Goal: Task Accomplishment & Management: Manage account settings

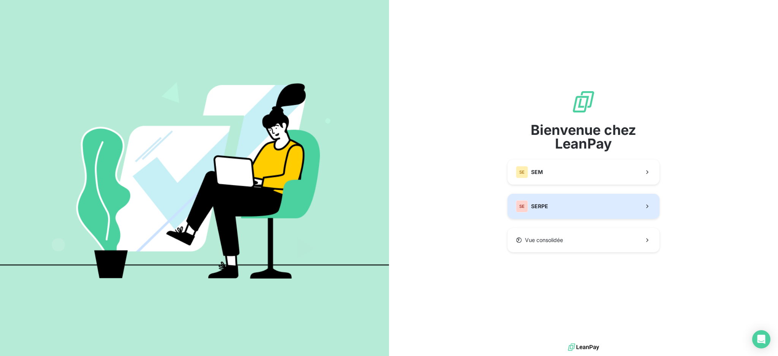
click at [551, 199] on button "SE SERPE" at bounding box center [583, 206] width 152 height 25
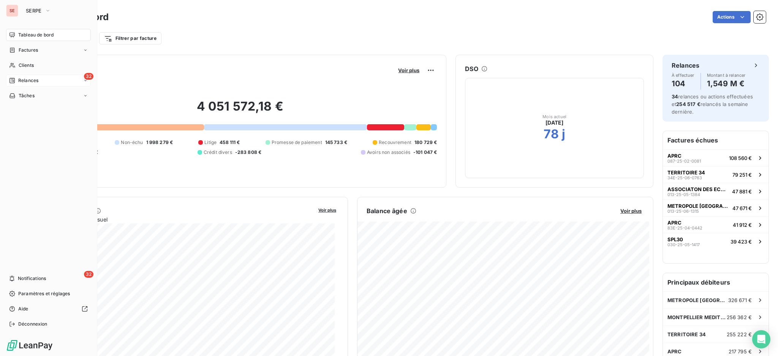
click at [23, 78] on span "Relances" at bounding box center [28, 80] width 20 height 7
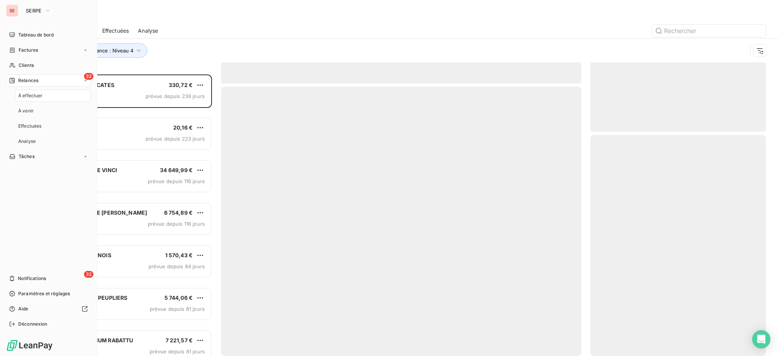
scroll to position [274, 168]
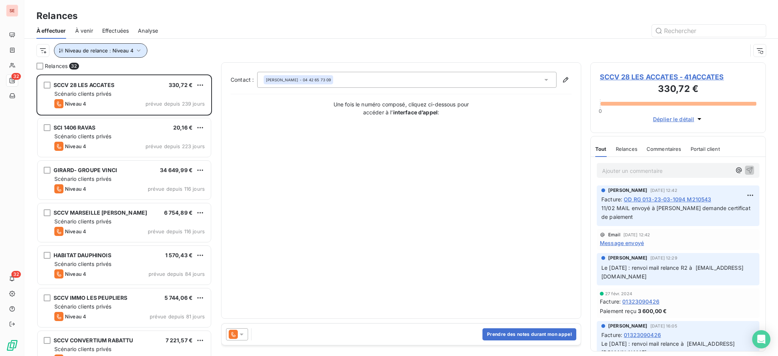
click at [135, 49] on icon "button" at bounding box center [139, 51] width 8 height 8
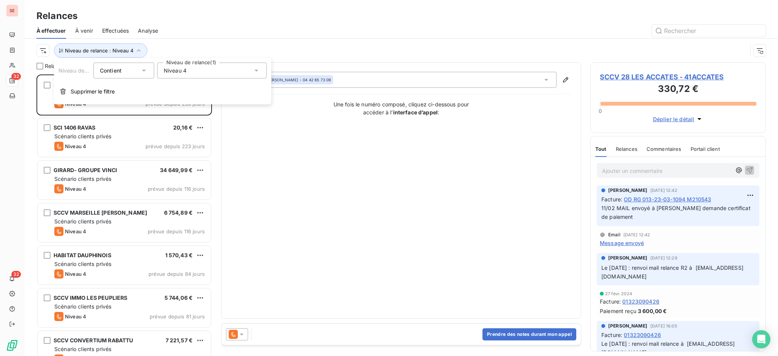
click at [258, 71] on icon at bounding box center [257, 71] width 8 height 8
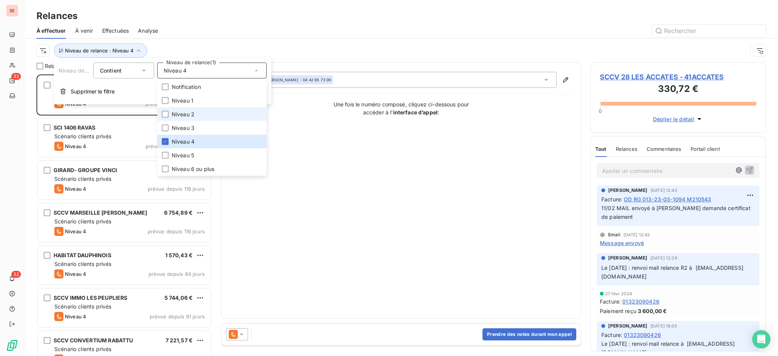
click at [176, 114] on span "Niveau 2" at bounding box center [183, 115] width 23 height 8
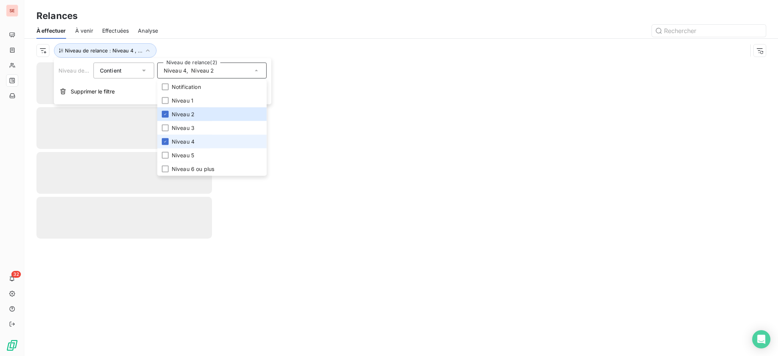
click at [175, 138] on span "Niveau 4" at bounding box center [183, 142] width 23 height 8
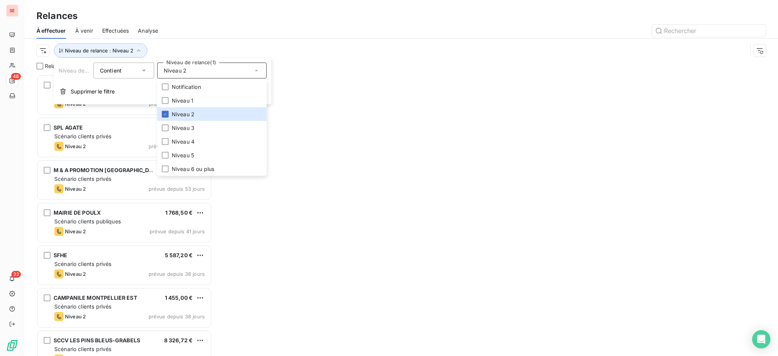
scroll to position [274, 168]
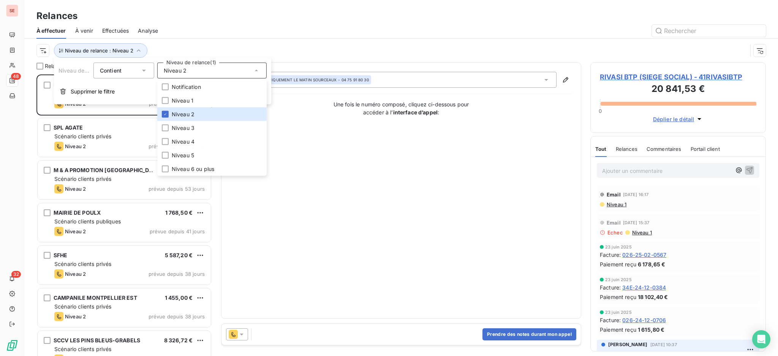
click at [177, 3] on div "Relances À effectuer À venir Effectuées Analyse Niveau de relance : Niveau 2" at bounding box center [401, 31] width 754 height 62
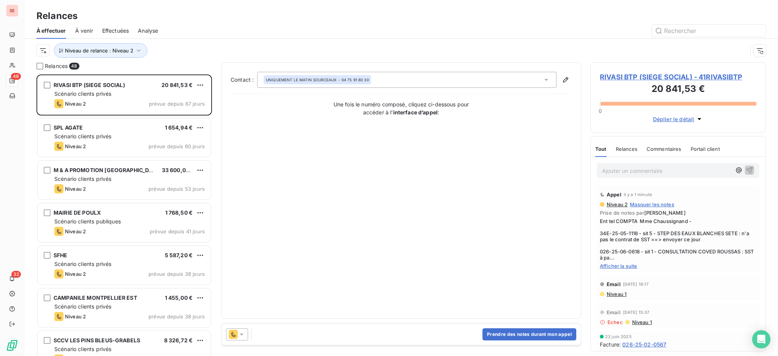
click at [640, 74] on span "RIVASI BTP (SIEGE SOCIAL) - 41RIVASIBTP" at bounding box center [678, 77] width 156 height 10
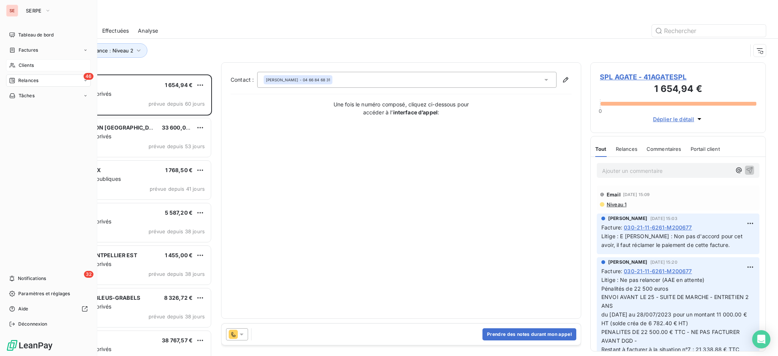
click at [17, 65] on div "Clients" at bounding box center [48, 65] width 85 height 12
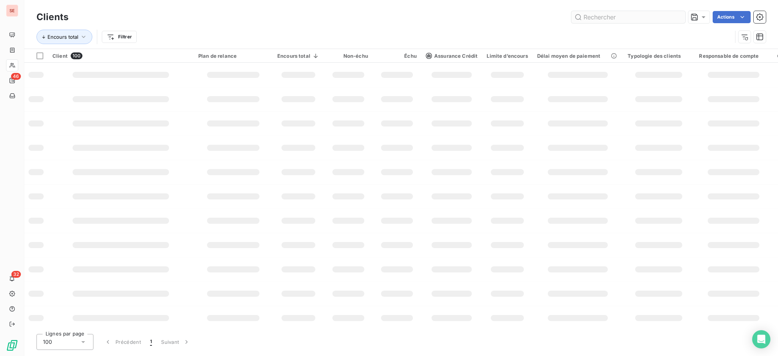
click at [605, 15] on input "text" at bounding box center [628, 17] width 114 height 12
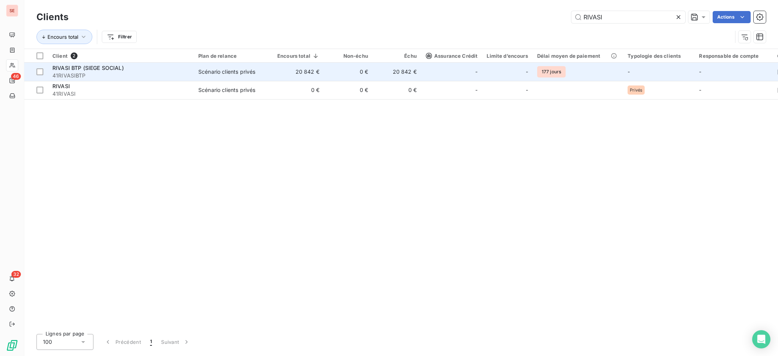
type input "RIVASI"
click at [219, 68] on div "Scénario clients privés" at bounding box center [226, 72] width 57 height 8
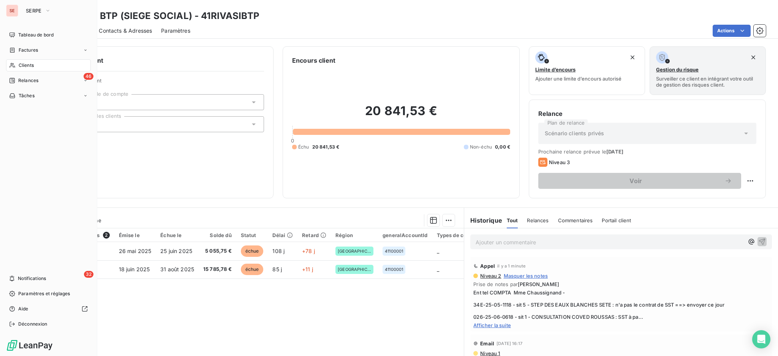
click at [28, 65] on span "Clients" at bounding box center [26, 65] width 15 height 7
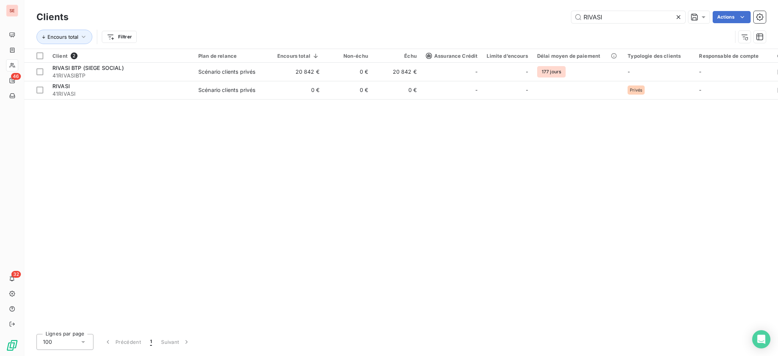
drag, startPoint x: 628, startPoint y: 19, endPoint x: 508, endPoint y: 12, distance: 120.6
click at [511, 13] on div "RIVASI Actions" at bounding box center [421, 17] width 688 height 12
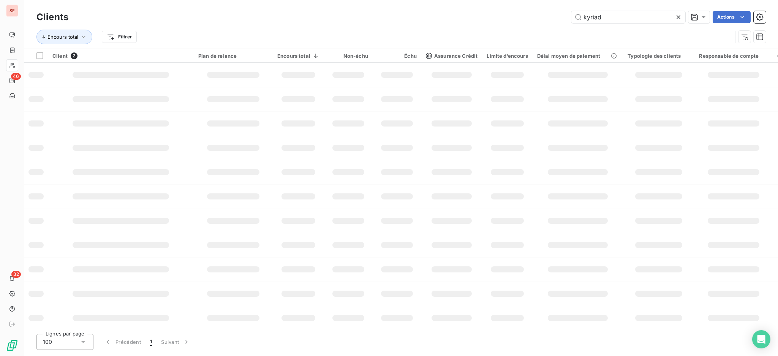
type input "kyriad"
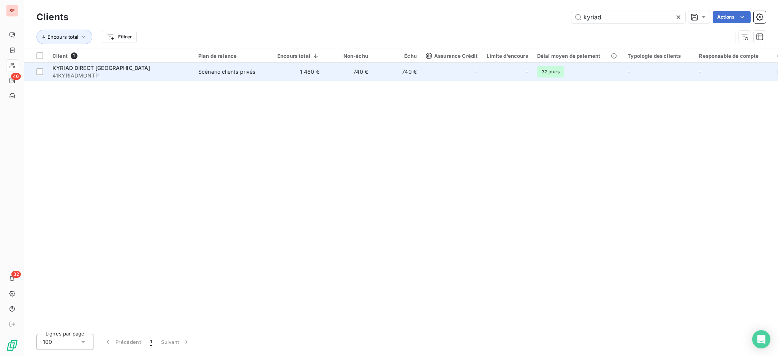
click at [297, 73] on td "1 480 €" at bounding box center [298, 72] width 51 height 18
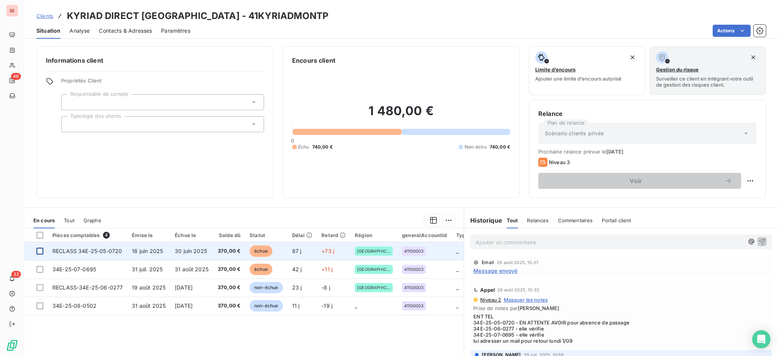
click at [40, 252] on div at bounding box center [39, 251] width 7 height 7
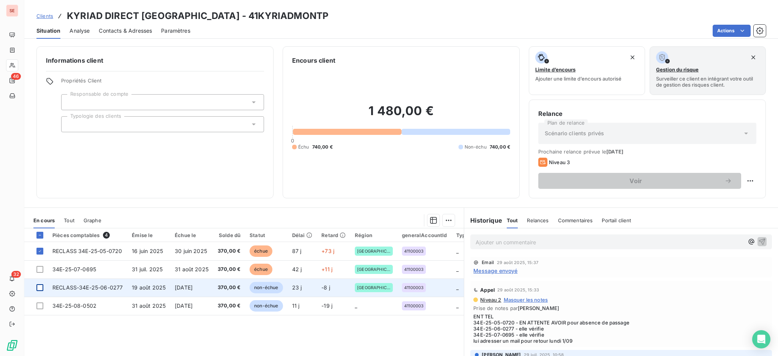
click at [41, 284] on div at bounding box center [39, 287] width 7 height 7
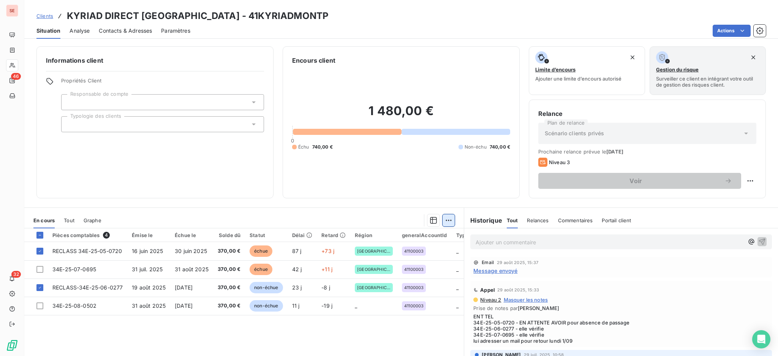
click at [445, 220] on html "SE 46 32 Clients KYRIAD DIRECT [GEOGRAPHIC_DATA] - 41KYRIADMONTP Situation Anal…" at bounding box center [389, 178] width 778 height 356
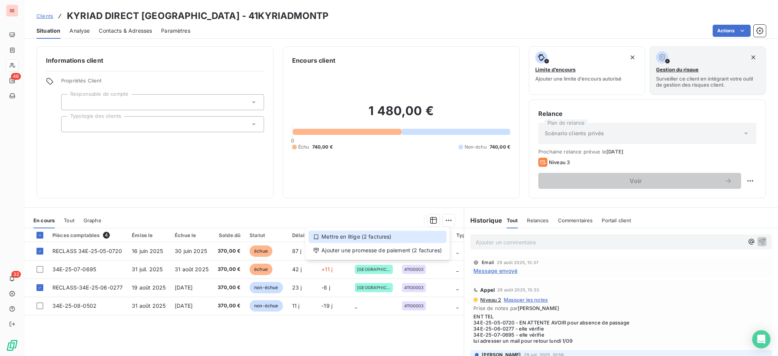
click at [419, 235] on div "Mettre en litige (2 factures)" at bounding box center [377, 237] width 138 height 12
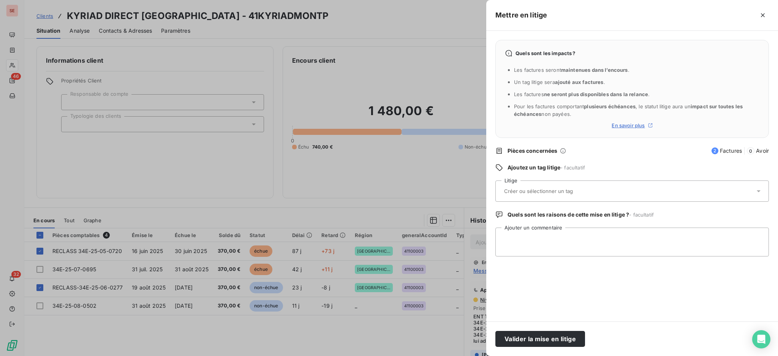
click at [757, 193] on icon at bounding box center [759, 191] width 8 height 8
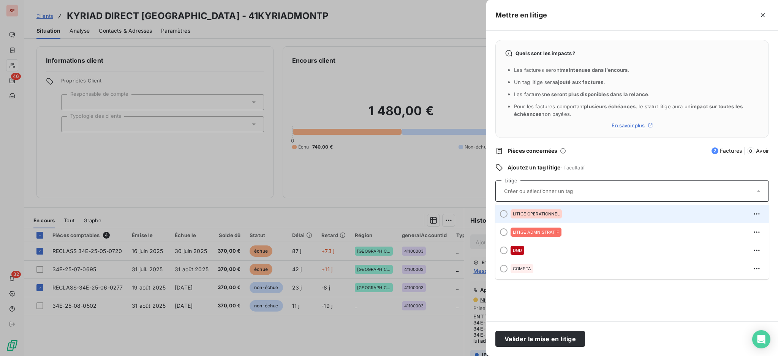
click at [562, 217] on div "LITIGE OPERATIONNEL" at bounding box center [636, 214] width 252 height 12
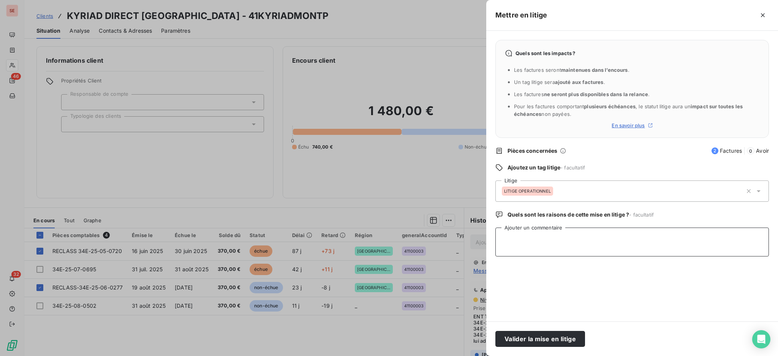
click at [629, 242] on textarea "Ajouter un commentaire" at bounding box center [631, 242] width 273 height 29
click at [500, 238] on textarea "pas de passage" at bounding box center [631, 242] width 273 height 29
click at [539, 236] on textarea "Il n'y a pas de passage" at bounding box center [631, 242] width 273 height 29
type textarea "Il n'y a pas de eu de passage"
click at [550, 341] on button "Valider la mise en litige" at bounding box center [540, 339] width 90 height 16
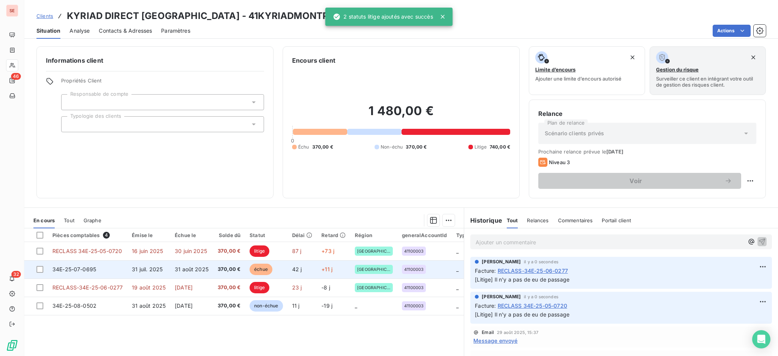
click at [214, 269] on td "370,00 €" at bounding box center [229, 269] width 32 height 18
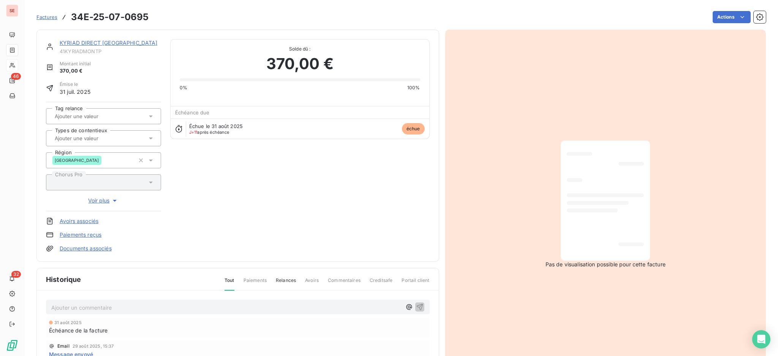
click at [160, 304] on p "Ajouter un commentaire ﻿" at bounding box center [226, 307] width 350 height 9
click at [201, 307] on p "Ajouter un commentaire ﻿" at bounding box center [226, 307] width 350 height 9
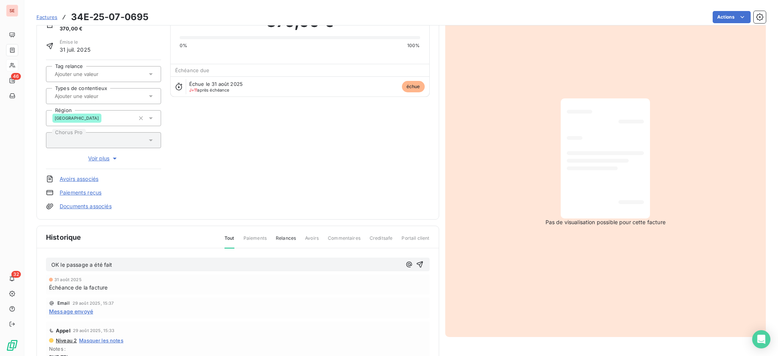
scroll to position [101, 0]
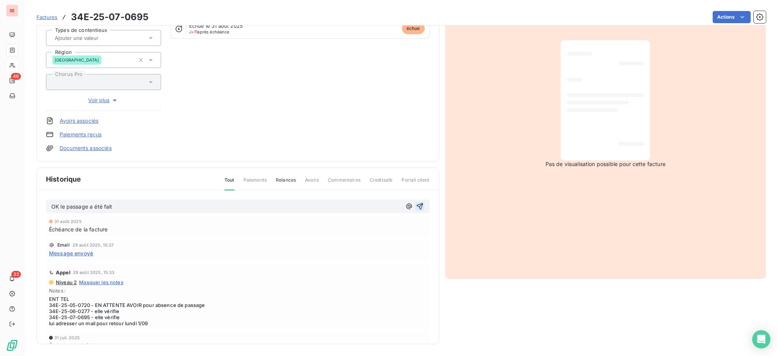
click at [416, 207] on icon "button" at bounding box center [420, 206] width 8 height 8
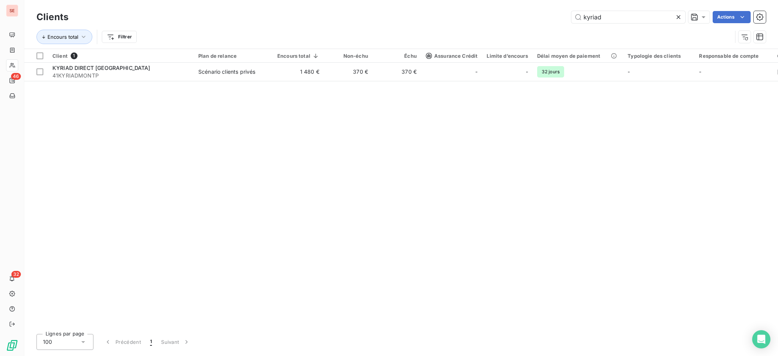
drag, startPoint x: 615, startPoint y: 20, endPoint x: 536, endPoint y: 16, distance: 79.1
click at [536, 16] on div "kyriad Actions" at bounding box center [421, 17] width 688 height 12
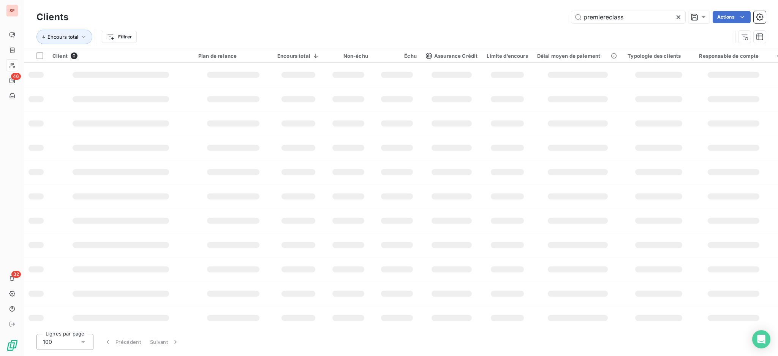
type input "premiereclass"
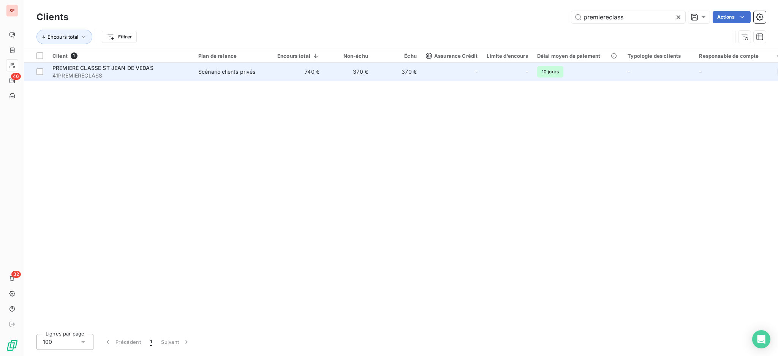
click at [117, 71] on span "PREMIERE CLASSE ST JEAN DE VEDAS" at bounding box center [102, 68] width 101 height 6
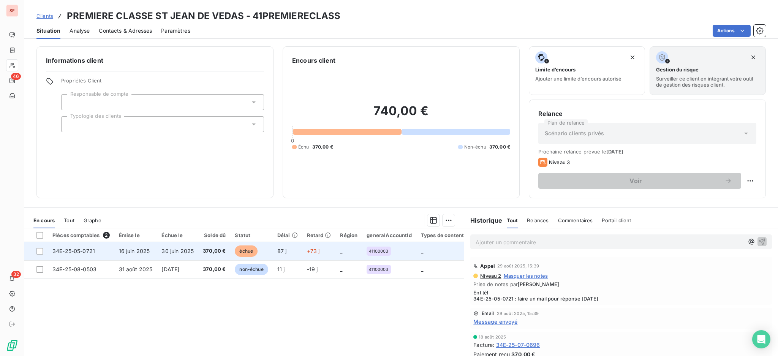
click at [76, 251] on span "34E-25-05-0721" at bounding box center [73, 251] width 43 height 6
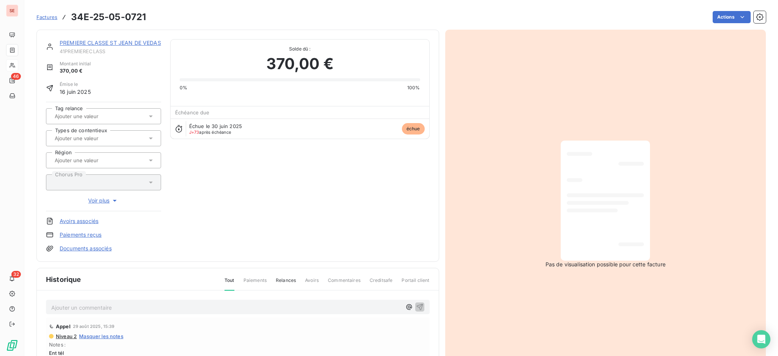
click at [119, 308] on p "Ajouter un commentaire ﻿" at bounding box center [226, 307] width 350 height 9
click at [205, 304] on p "Ajouter un commentaire ﻿" at bounding box center [226, 307] width 350 height 9
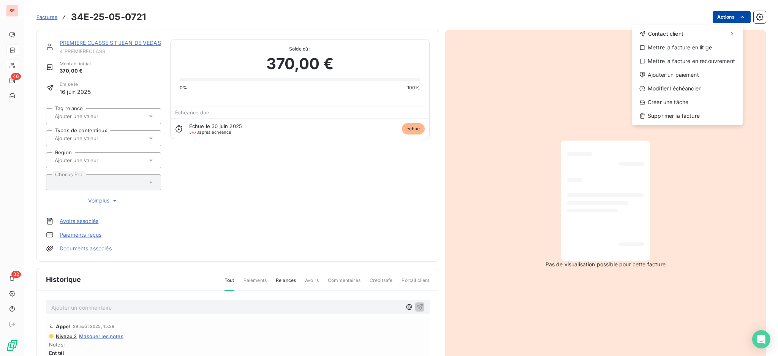
click at [722, 20] on html "SE 46 32 Factures 34E-25-05-0721 Actions Contact client Mettre la facture en li…" at bounding box center [389, 178] width 778 height 356
click at [711, 74] on div "Ajouter un paiement" at bounding box center [687, 75] width 105 height 12
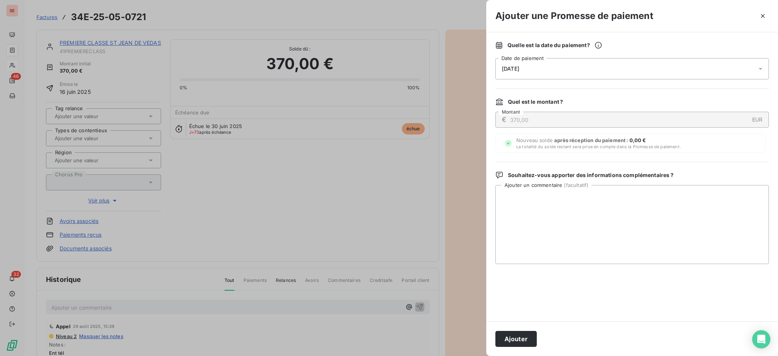
click at [760, 68] on icon at bounding box center [760, 69] width 4 height 2
click at [761, 16] on icon "button" at bounding box center [763, 16] width 8 height 8
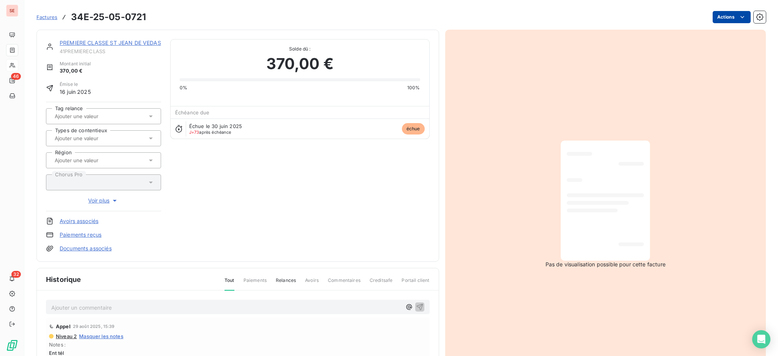
click at [724, 14] on html "SE 46 32 Factures 34E-25-05-0721 Actions PREMIERE CLASSE ST JEAN DE VEDAS 41PRE…" at bounding box center [389, 178] width 778 height 356
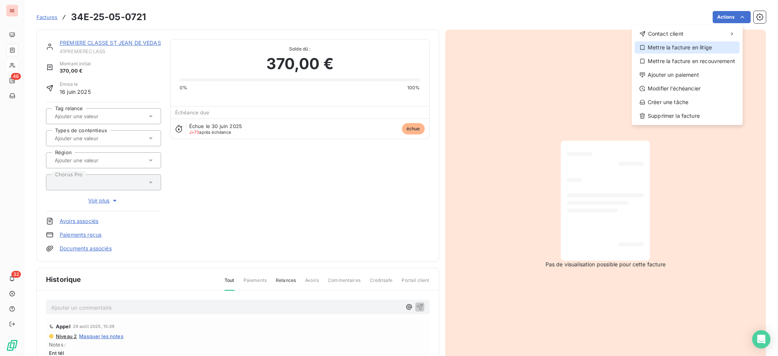
click at [694, 46] on div "Mettre la facture en litige" at bounding box center [687, 47] width 105 height 12
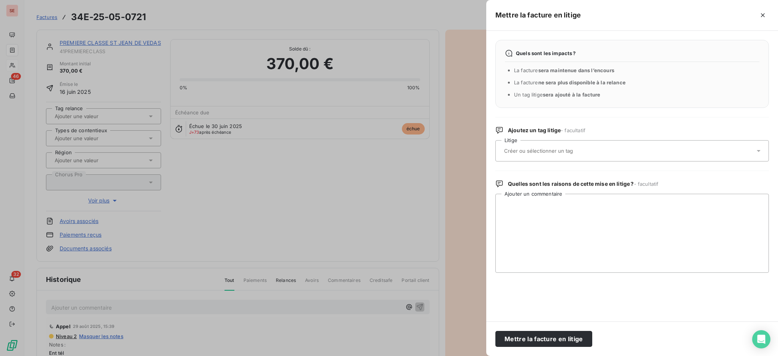
click at [760, 149] on icon at bounding box center [759, 151] width 8 height 8
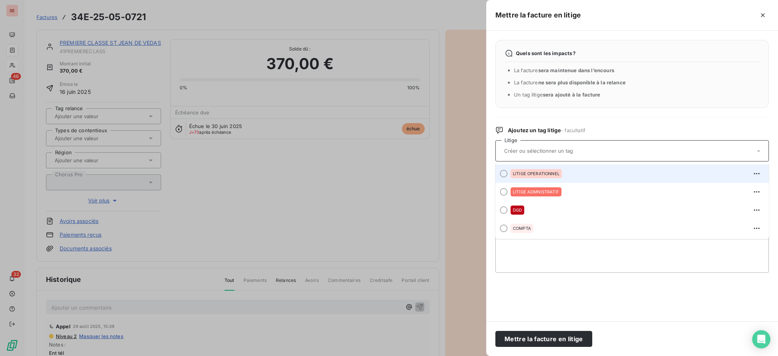
click at [567, 170] on div "LITIGE OPERATIONNEL" at bounding box center [636, 174] width 252 height 12
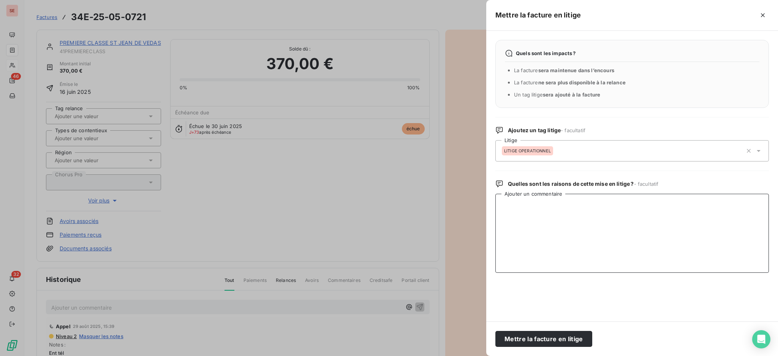
click at [596, 214] on textarea "Ajouter un commentaire" at bounding box center [631, 233] width 273 height 79
type textarea "pas de passage"
click at [542, 338] on button "Mettre la facture en litige" at bounding box center [543, 339] width 97 height 16
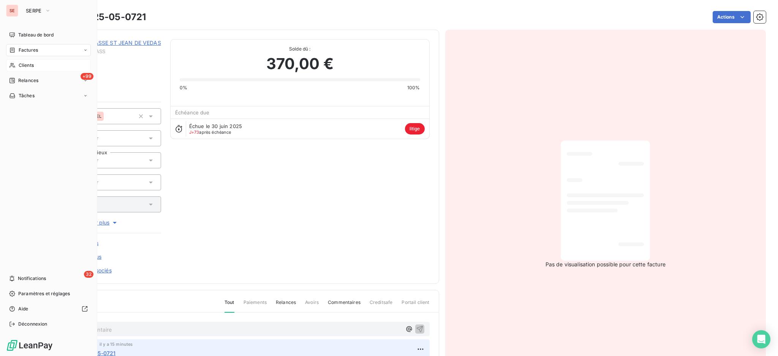
click at [20, 64] on span "Clients" at bounding box center [26, 65] width 15 height 7
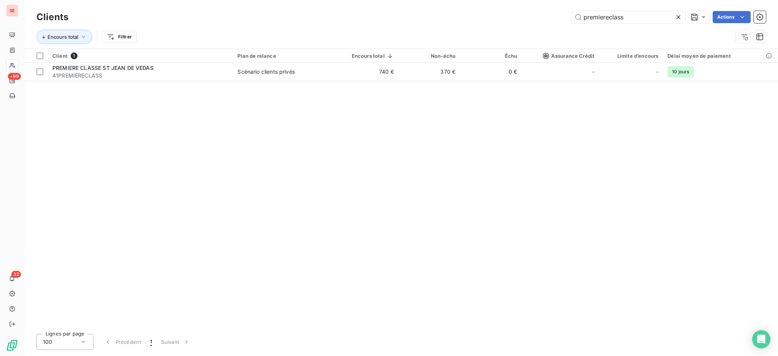
drag, startPoint x: 630, startPoint y: 19, endPoint x: 506, endPoint y: 16, distance: 123.9
click at [508, 16] on div "premiereclass Actions" at bounding box center [421, 17] width 688 height 12
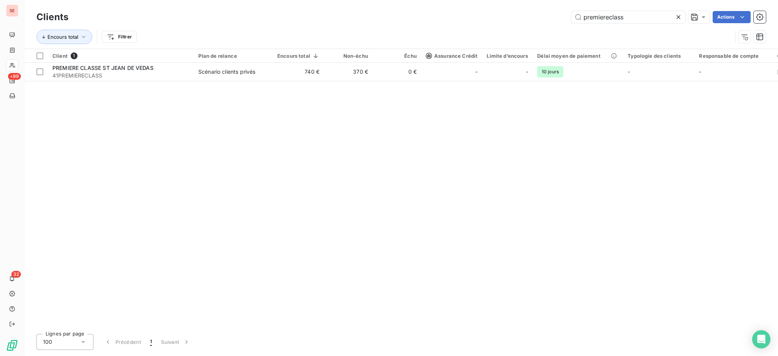
type input "m"
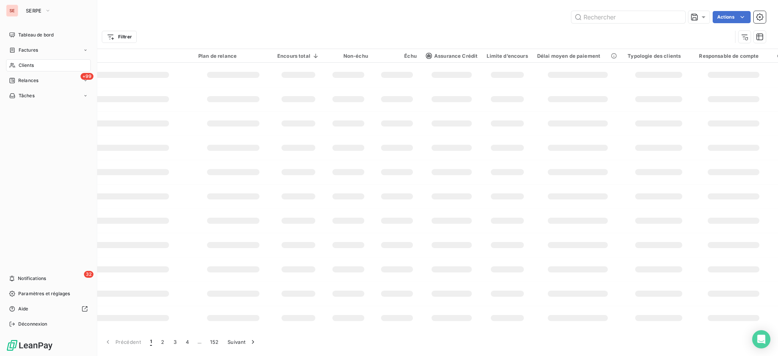
click at [25, 65] on span "Clients" at bounding box center [26, 65] width 15 height 7
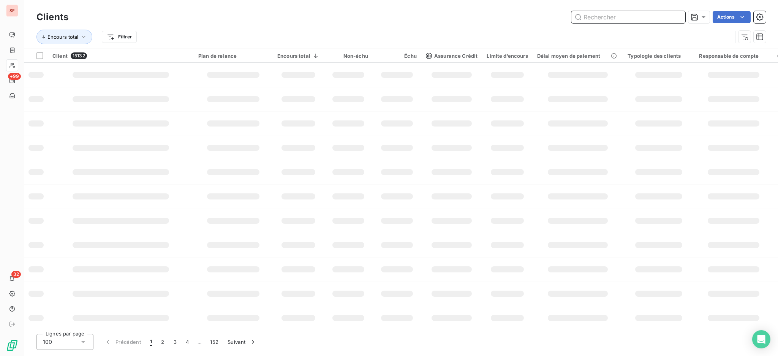
click at [617, 15] on input "text" at bounding box center [628, 17] width 114 height 12
type input "pins"
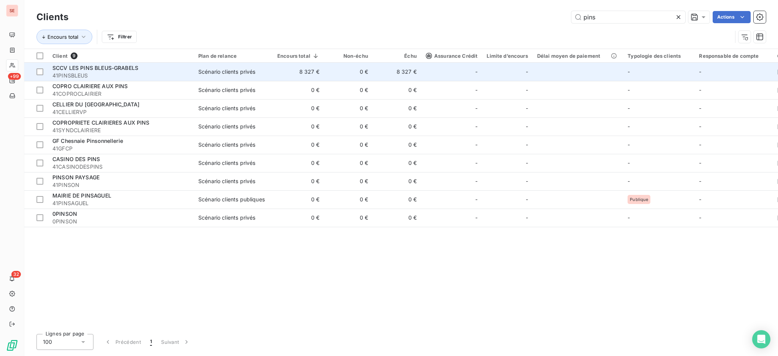
click at [292, 67] on td "8 327 €" at bounding box center [298, 72] width 51 height 18
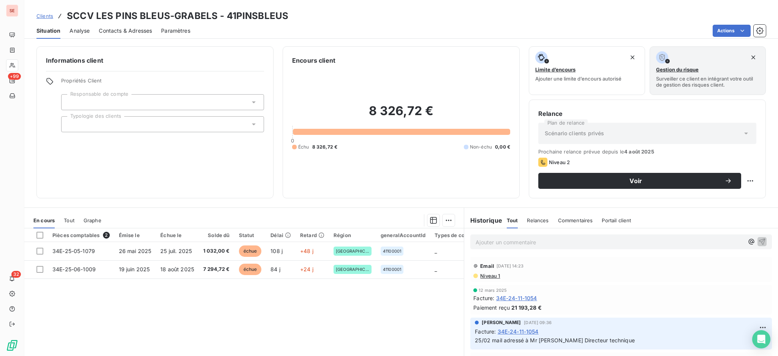
click at [134, 29] on span "Contacts & Adresses" at bounding box center [125, 31] width 53 height 8
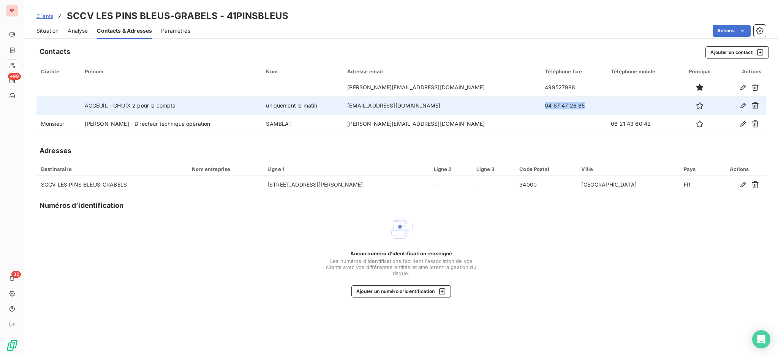
drag, startPoint x: 565, startPoint y: 108, endPoint x: 517, endPoint y: 109, distance: 48.2
click at [540, 108] on td "04 67 47 26 85" at bounding box center [573, 105] width 66 height 18
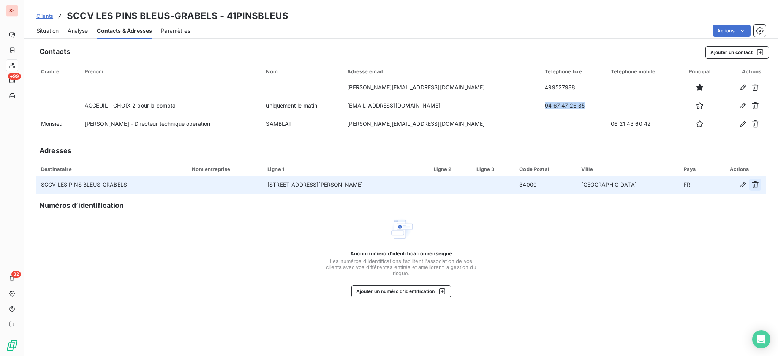
copy td "04 67 47 26 85"
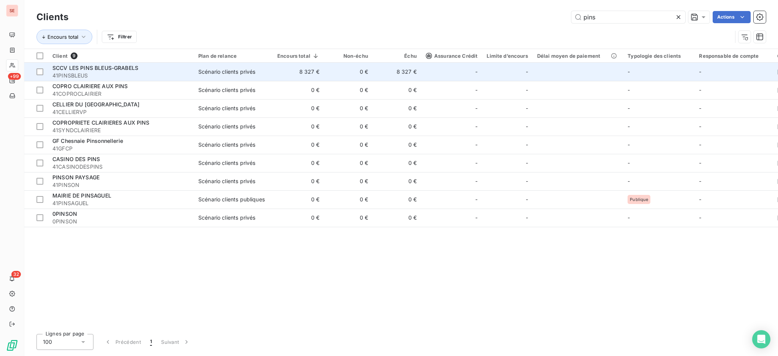
click at [128, 72] on span "41PINSBLEUS" at bounding box center [120, 76] width 137 height 8
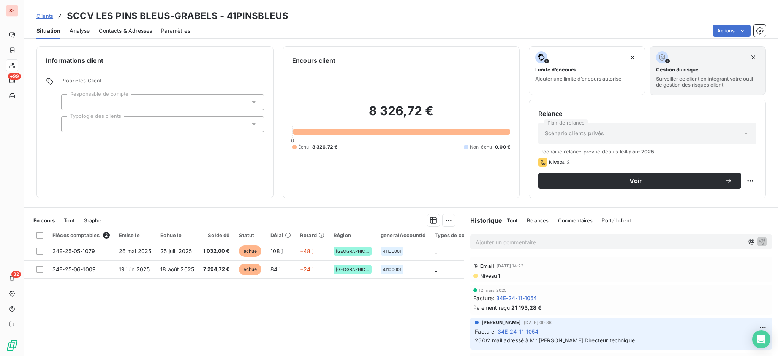
click at [128, 28] on span "Contacts & Adresses" at bounding box center [125, 31] width 53 height 8
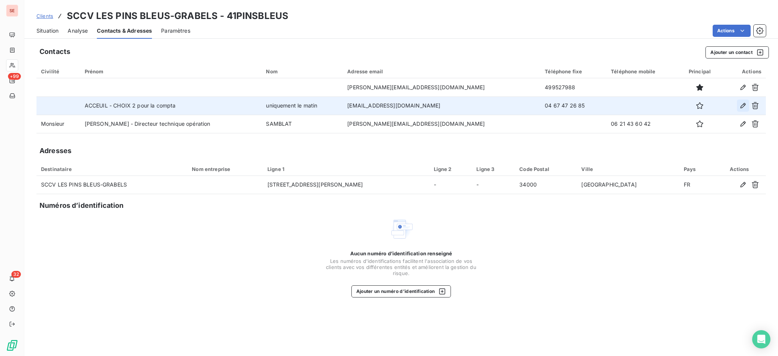
click at [745, 103] on icon "button" at bounding box center [743, 106] width 8 height 8
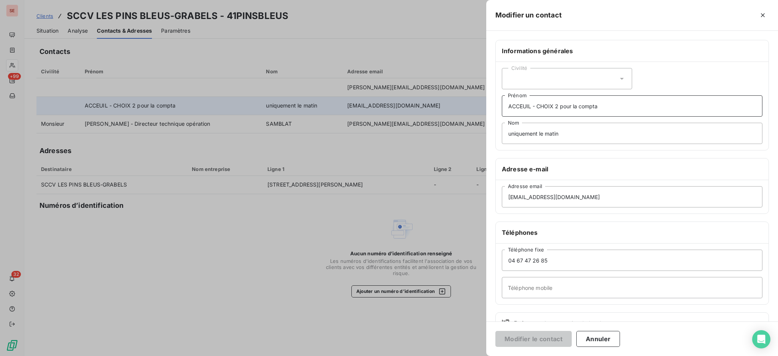
drag, startPoint x: 531, startPoint y: 105, endPoint x: 502, endPoint y: 104, distance: 28.9
click at [502, 104] on input "ACCEUIL - CHOIX 2 pour la compta" at bounding box center [632, 105] width 261 height 21
type input "M&A PROMOTION - CHOIX 2 pour la compta"
click at [537, 334] on button "Modifier le contact" at bounding box center [533, 339] width 76 height 16
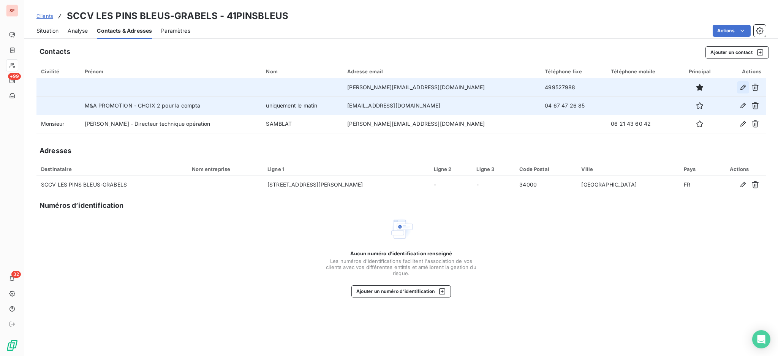
click at [744, 84] on icon "button" at bounding box center [743, 88] width 8 height 8
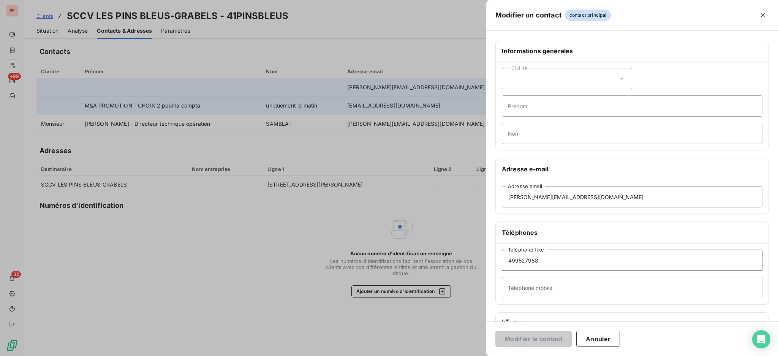
click at [508, 260] on input "499527988" at bounding box center [632, 260] width 261 height 21
type input "04 99 52 79 88"
click at [559, 335] on button "Modifier le contact" at bounding box center [533, 339] width 76 height 16
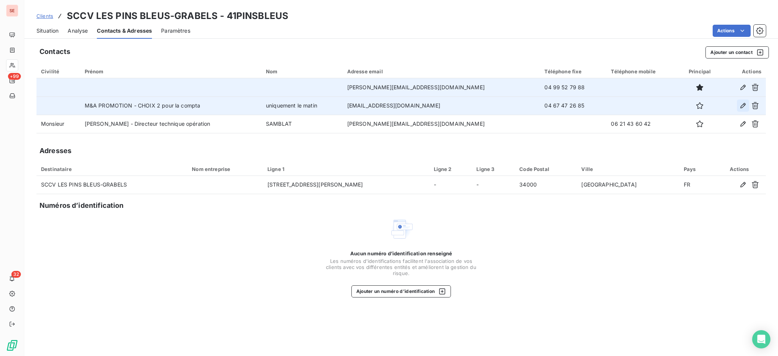
click at [745, 106] on icon "button" at bounding box center [743, 106] width 8 height 8
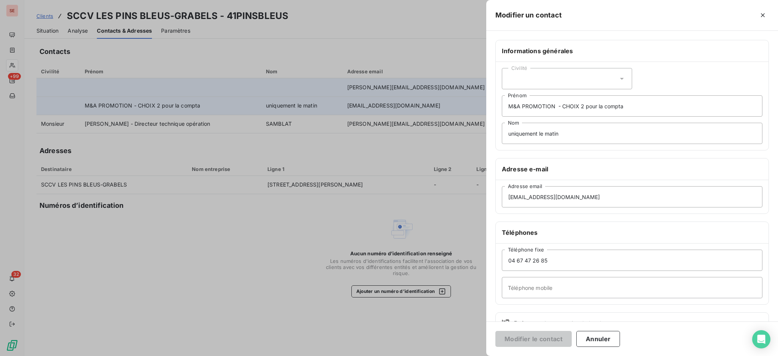
click at [48, 32] on div at bounding box center [389, 178] width 778 height 356
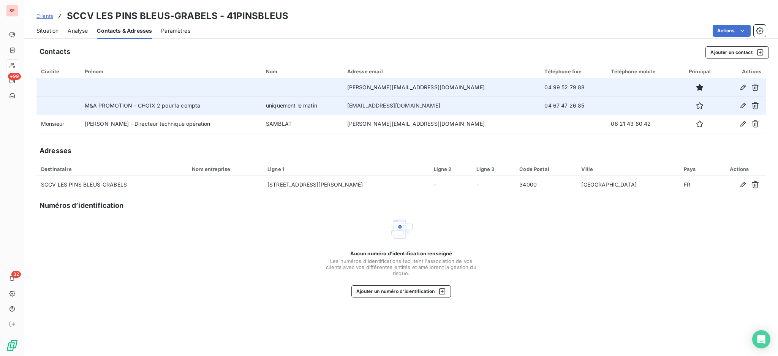
click at [48, 32] on span "Situation" at bounding box center [47, 31] width 22 height 8
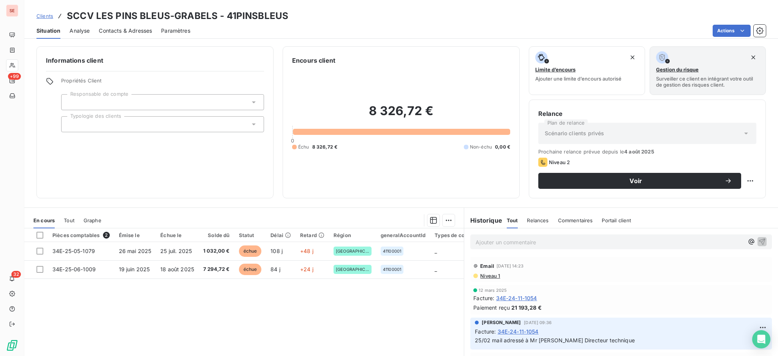
click at [126, 31] on span "Contacts & Adresses" at bounding box center [125, 31] width 53 height 8
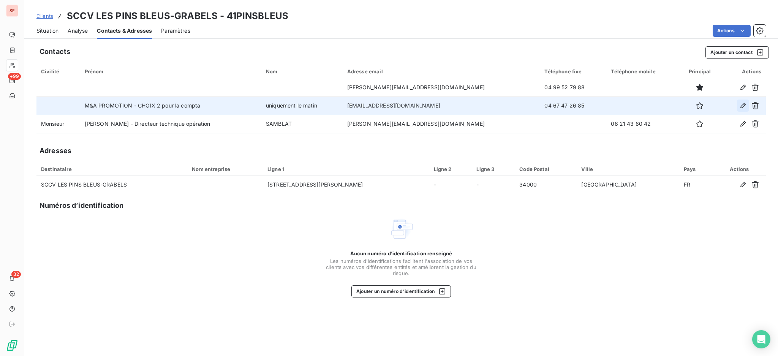
click at [744, 104] on icon "button" at bounding box center [743, 106] width 8 height 8
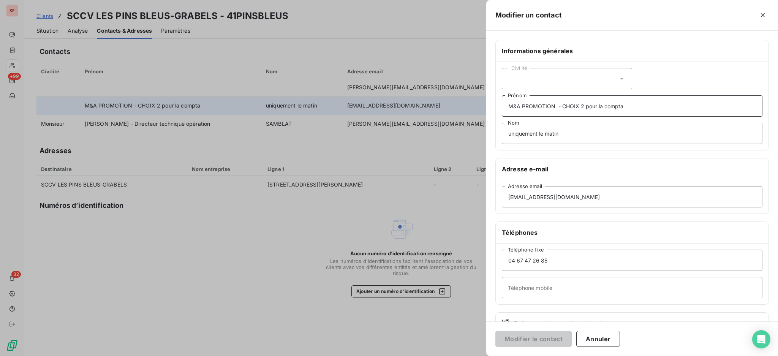
drag, startPoint x: 639, startPoint y: 105, endPoint x: 561, endPoint y: 102, distance: 78.3
click at [561, 102] on input "M&A PROMOTION - CHOIX 2 pour la compta" at bounding box center [632, 105] width 261 height 21
click at [629, 105] on input "M&A PROMCHOIX 2 pour la comptaOTION -" at bounding box center [632, 105] width 261 height 21
click at [598, 105] on input "M&A PROMOTION" at bounding box center [632, 105] width 261 height 21
type input "M&A PROMOTION -"
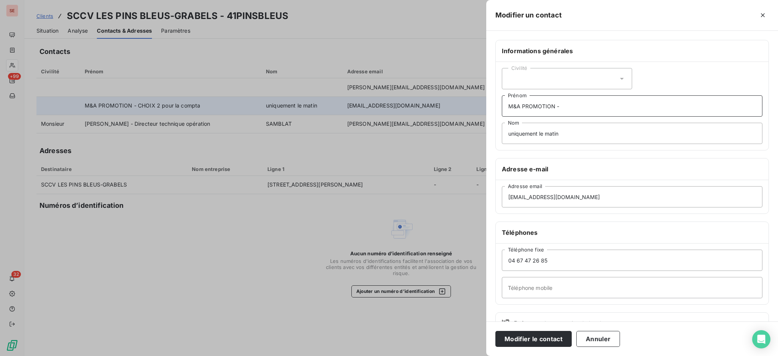
drag, startPoint x: 586, startPoint y: 109, endPoint x: 580, endPoint y: 108, distance: 6.1
click at [582, 107] on input "M&A PROMOTION -" at bounding box center [632, 105] width 261 height 21
drag, startPoint x: 527, startPoint y: 103, endPoint x: 508, endPoint y: 100, distance: 19.5
click at [508, 100] on input "M&A PROMOTION -" at bounding box center [632, 105] width 261 height 21
paste input "M&A PROMOTION -"
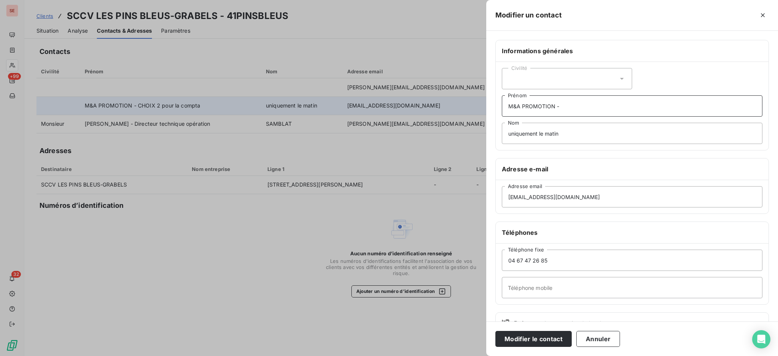
type input "M&A PROMOTION -"
drag, startPoint x: 572, startPoint y: 131, endPoint x: 490, endPoint y: 130, distance: 81.7
click at [490, 130] on div "Informations générales Civilité M&A PROMOTION - Prénom uniquement le matin Nom …" at bounding box center [632, 208] width 292 height 337
type input "p"
type input "PIEDJOUJEAC"
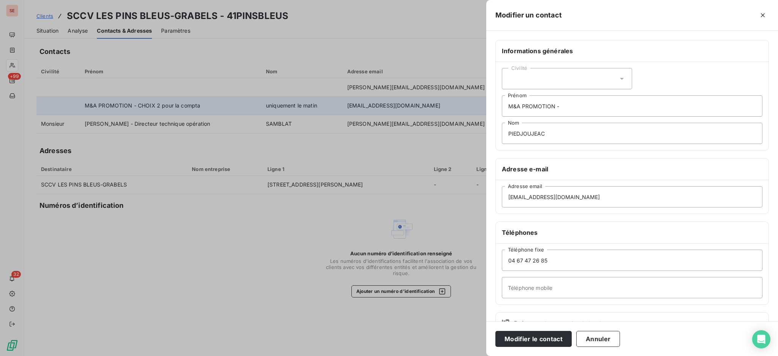
click at [621, 78] on icon at bounding box center [622, 79] width 8 height 8
click at [576, 114] on li "Monsieur" at bounding box center [567, 111] width 130 height 14
click at [577, 107] on input "M&A PROMOTION -" at bounding box center [632, 105] width 261 height 21
click at [508, 105] on input "M&A PROMOTION -" at bounding box center [632, 105] width 261 height 21
click at [616, 107] on input "COMPTA - M&A PROMOTION -" at bounding box center [632, 105] width 261 height 21
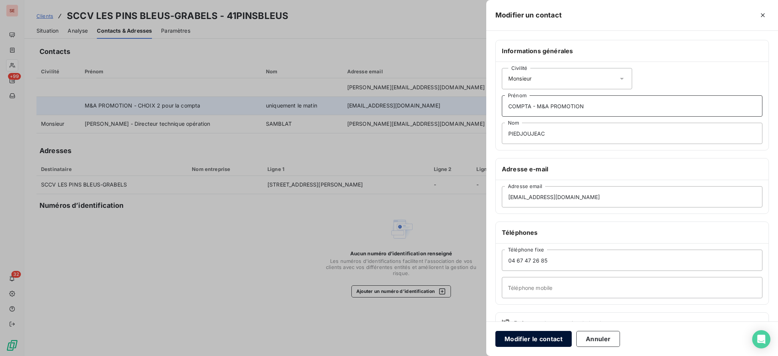
type input "COMPTA - M&A PROMOTION"
click at [540, 338] on button "Modifier le contact" at bounding box center [533, 339] width 76 height 16
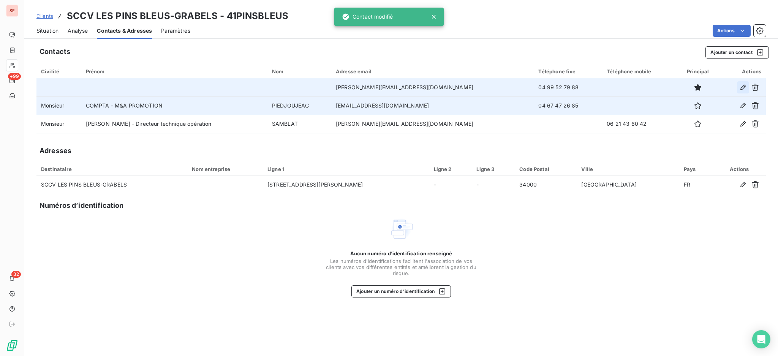
click at [743, 86] on icon "button" at bounding box center [743, 88] width 8 height 8
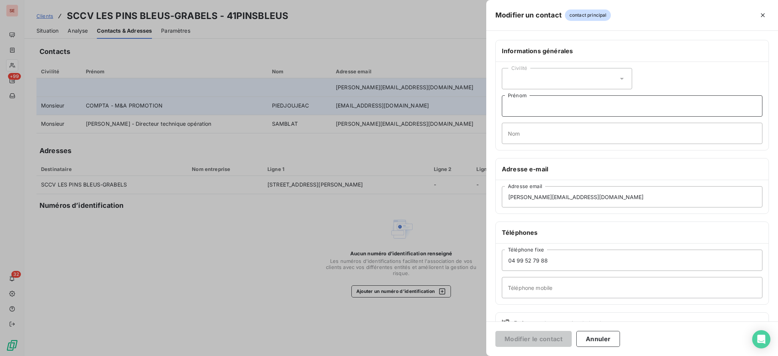
click at [517, 102] on input "Prénom" at bounding box center [632, 105] width 261 height 21
type input "e"
type input "[PERSON_NAME]"
type input "MATHURIN"
click at [620, 78] on icon at bounding box center [622, 79] width 4 height 2
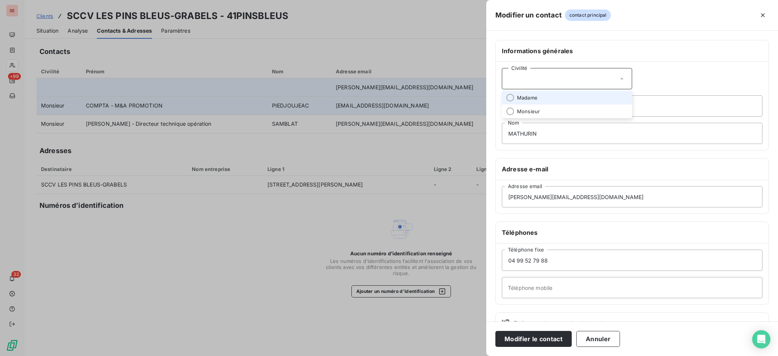
click at [563, 100] on li "Madame" at bounding box center [567, 98] width 130 height 14
click at [521, 342] on button "Modifier le contact" at bounding box center [533, 339] width 76 height 16
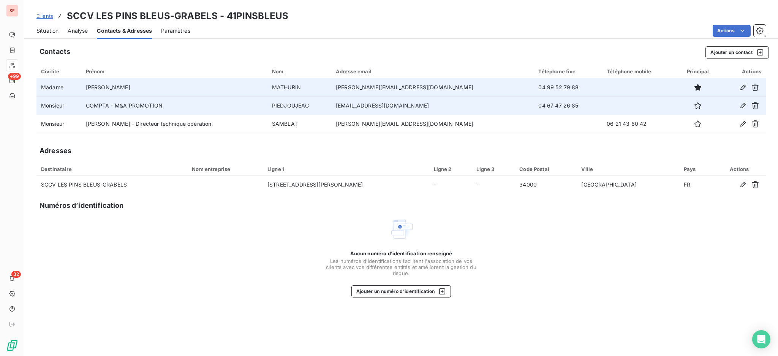
click at [52, 33] on span "Situation" at bounding box center [47, 31] width 22 height 8
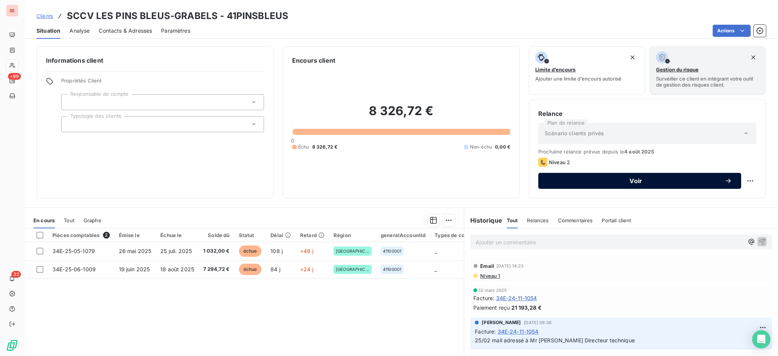
click at [561, 178] on span "Voir" at bounding box center [635, 181] width 177 height 6
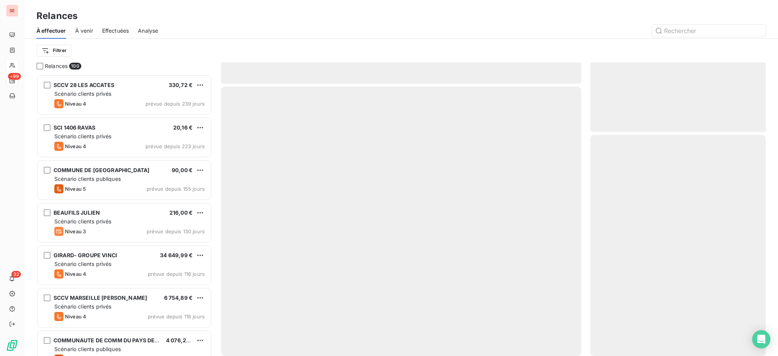
scroll to position [274, 168]
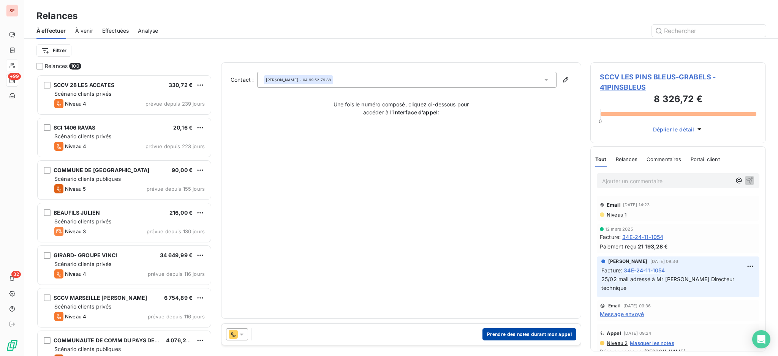
click at [518, 333] on button "Prendre des notes durant mon appel" at bounding box center [529, 334] width 94 height 12
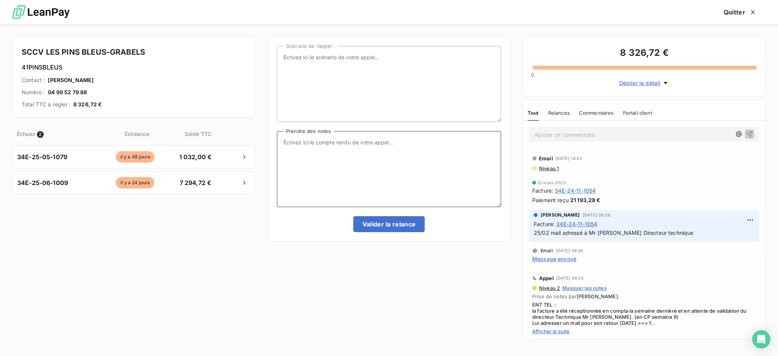
click at [336, 143] on textarea "Prendre des notes" at bounding box center [389, 169] width 224 height 76
type textarea "a"
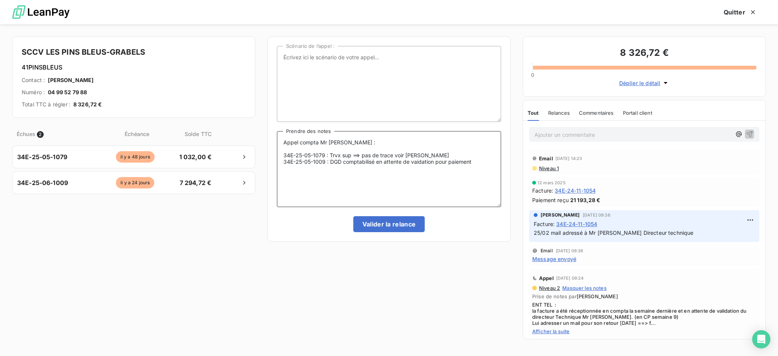
click at [417, 161] on textarea "Appel compta Mr [PERSON_NAME] : 34E-25-05-1079 : Trvx sup ==> pas de trace voir…" at bounding box center [389, 169] width 224 height 76
click at [479, 167] on textarea "Appel compta Mr [PERSON_NAME] : 34E-25-05-1079 : Trvx sup ==> pas de trace voir…" at bounding box center [389, 169] width 224 height 76
type textarea "Appel compta Mr [PERSON_NAME] : 34E-25-05-1079 : Trvx sup ==> pas de trace voir…"
click at [392, 223] on button "Valider la relance" at bounding box center [389, 224] width 72 height 16
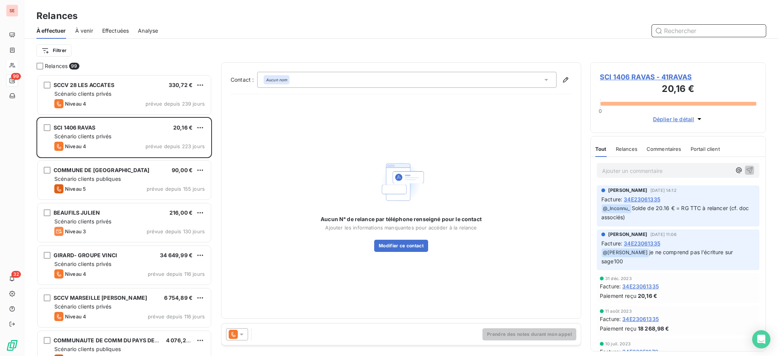
click at [126, 32] on span "Effectuées" at bounding box center [115, 31] width 27 height 8
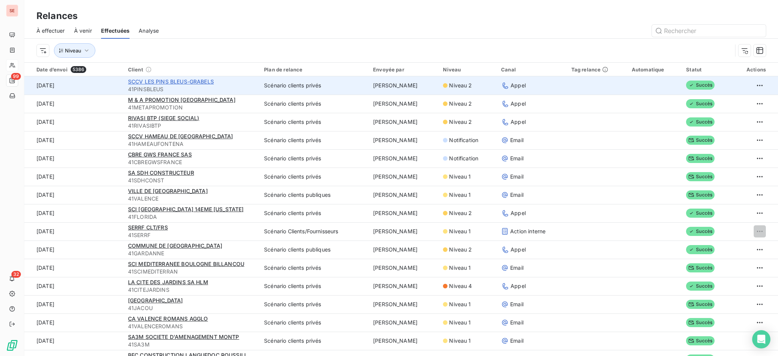
click at [172, 78] on span "SCCV LES PINS BLEUS-GRABELS" at bounding box center [171, 81] width 86 height 6
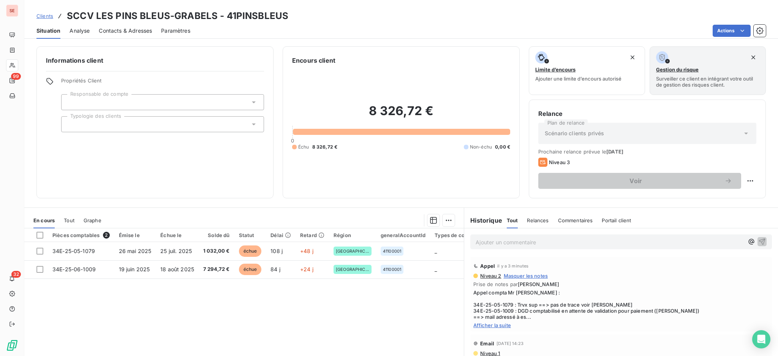
click at [139, 29] on span "Contacts & Adresses" at bounding box center [125, 31] width 53 height 8
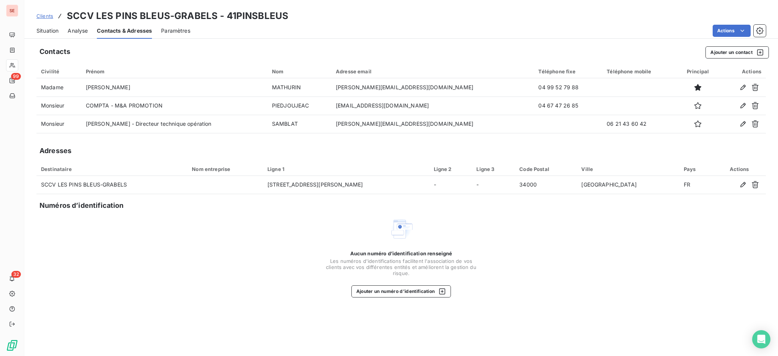
click at [48, 33] on span "Situation" at bounding box center [47, 31] width 22 height 8
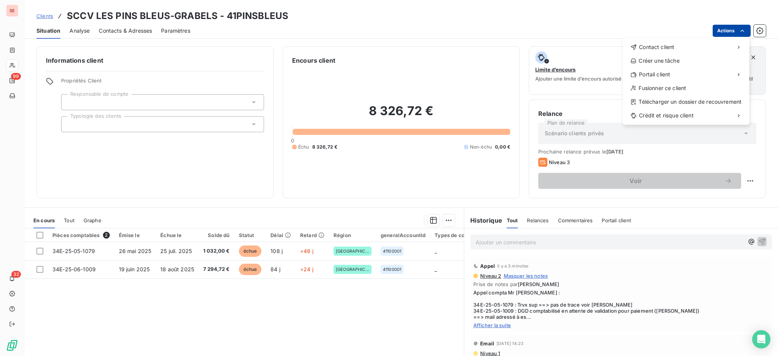
click at [720, 27] on html "SE 99 32 Clients SCCV LES PINS BLEUS-GRABELS - 41PINSBLEUS Situation Analyse Co…" at bounding box center [389, 178] width 778 height 356
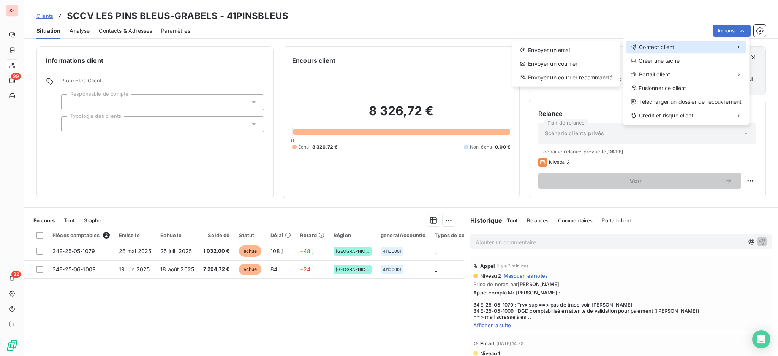
click at [684, 44] on div "Contact client" at bounding box center [686, 47] width 120 height 12
click at [582, 46] on div "Envoyer un email" at bounding box center [566, 50] width 102 height 12
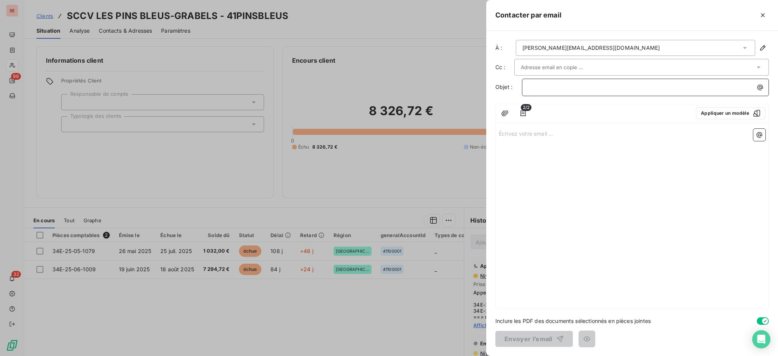
click at [659, 87] on p "﻿" at bounding box center [647, 87] width 238 height 9
click at [584, 137] on div "Écrivez votre email ... ﻿" at bounding box center [632, 217] width 273 height 183
click at [548, 126] on div "Écrivez votre email ... ﻿" at bounding box center [632, 217] width 273 height 183
click at [537, 135] on p "Écrivez votre email ... ﻿" at bounding box center [632, 133] width 267 height 9
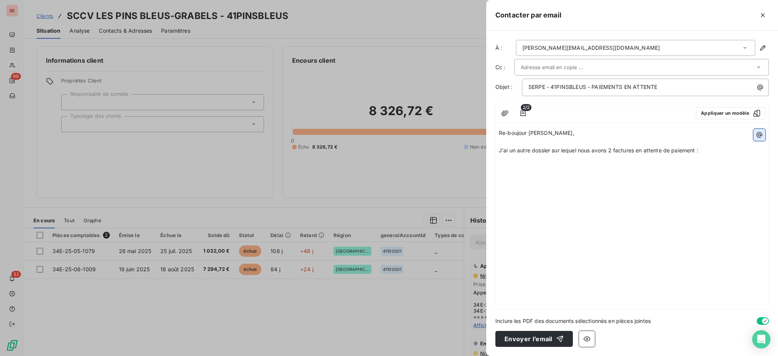
click at [761, 134] on icon "button" at bounding box center [759, 135] width 8 height 8
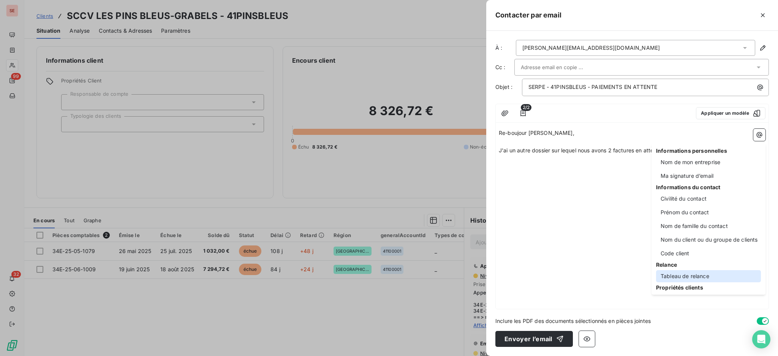
click at [691, 275] on div "Tableau de relance" at bounding box center [708, 276] width 105 height 12
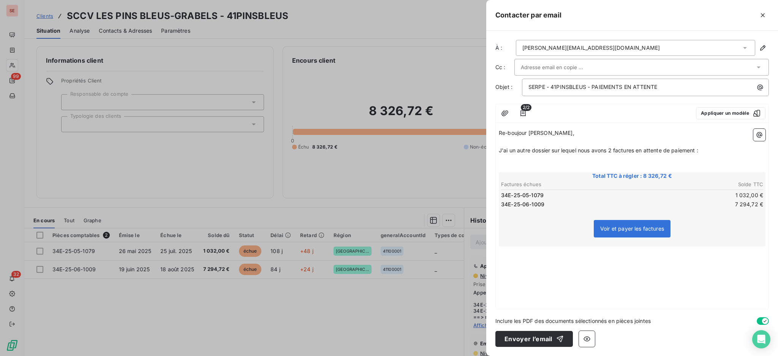
click at [554, 162] on p "﻿" at bounding box center [632, 159] width 267 height 9
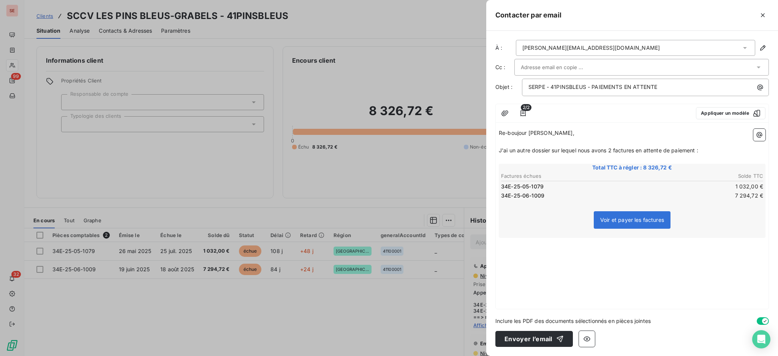
click at [532, 245] on div "Re-boujour [PERSON_NAME], ﻿ J'ai un autre dossier sur lequel nous avons 2 factu…" at bounding box center [632, 217] width 273 height 183
click at [613, 252] on span "D'après votre comptabilité, la facture relatives aux travaux supplémentaires n'…" at bounding box center [609, 250] width 221 height 6
click at [734, 248] on p "D'après votre comptabilité, la facture relative aux travaux supplémentaires n'e…" at bounding box center [632, 251] width 267 height 9
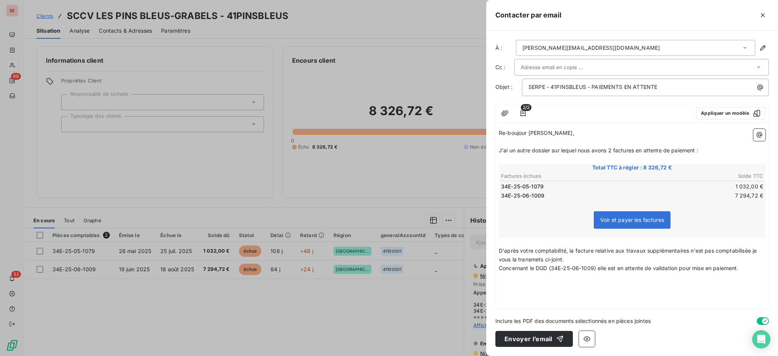
click at [691, 248] on span "D'après votre comptabilité, la facture relative aux travaux supplémentaires n'e…" at bounding box center [628, 254] width 259 height 15
click at [575, 280] on div "Re-boujour [PERSON_NAME], ﻿ J'ai un autre dossier sur lequel nous avons 2 factu…" at bounding box center [632, 217] width 273 height 183
click at [561, 273] on div "Re-boujour [PERSON_NAME], ﻿ J'ai un autre dossier sur lequel nous avons 2 factu…" at bounding box center [632, 217] width 273 height 183
click at [746, 266] on p "Concernant le DGD (34E-25-06-1009) elle est en attente de validation pour mise …" at bounding box center [632, 268] width 267 height 9
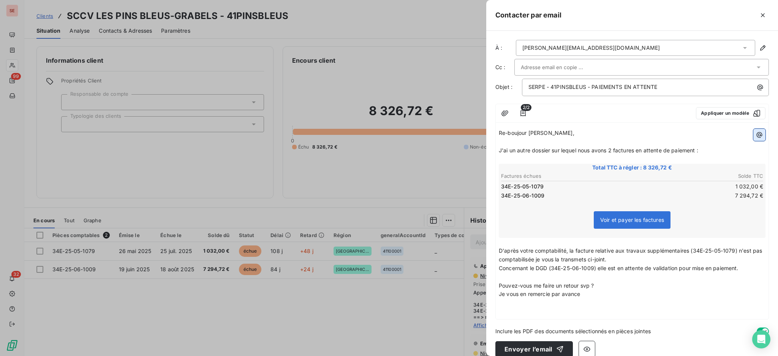
click at [755, 135] on icon "button" at bounding box center [759, 135] width 8 height 8
click at [537, 308] on html "SE 99 32 Clients SCCV LES PINS BLEUS-GRABELS - 41PINSBLEUS Situation Analyse Co…" at bounding box center [389, 178] width 778 height 356
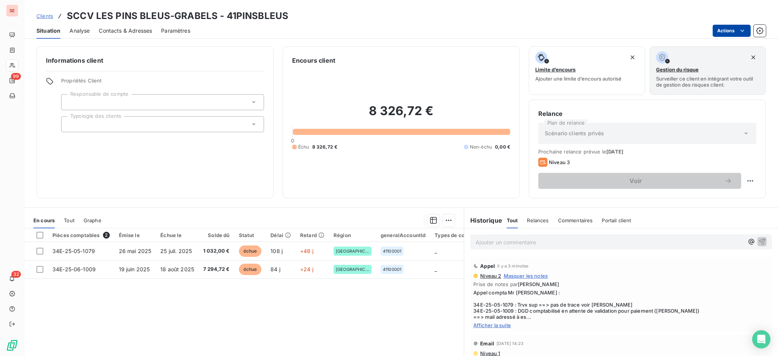
click at [733, 31] on html "SE 99 32 Clients SCCV LES PINS BLEUS-GRABELS - 41PINSBLEUS Situation Analyse Co…" at bounding box center [389, 178] width 778 height 356
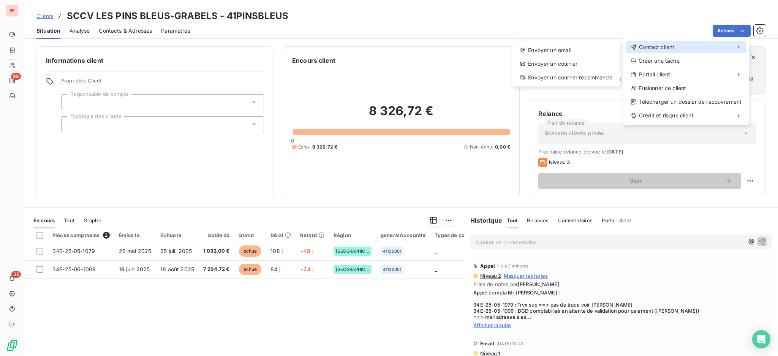
click at [669, 47] on span "Contact client" at bounding box center [656, 47] width 35 height 8
click at [586, 51] on div "Envoyer un email" at bounding box center [566, 50] width 102 height 12
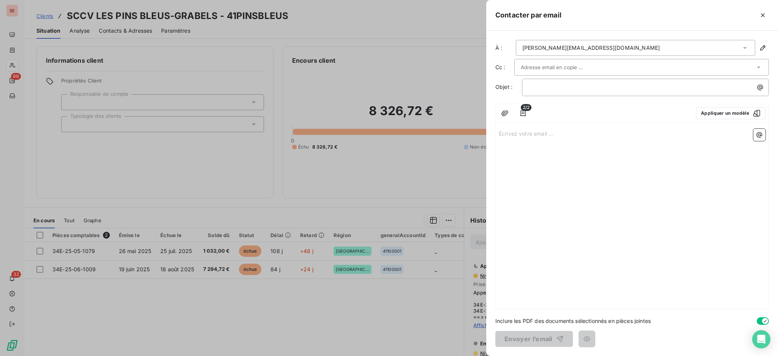
click at [533, 133] on p "Écrivez votre email ... ﻿" at bounding box center [632, 133] width 267 height 9
click at [757, 134] on icon "button" at bounding box center [759, 135] width 8 height 8
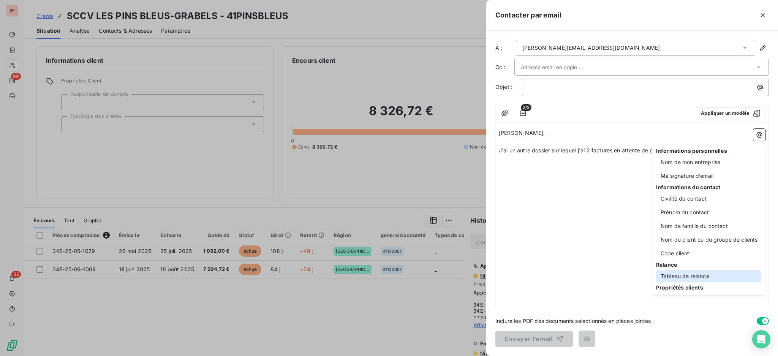
click at [689, 274] on div "Tableau de relance" at bounding box center [708, 276] width 105 height 12
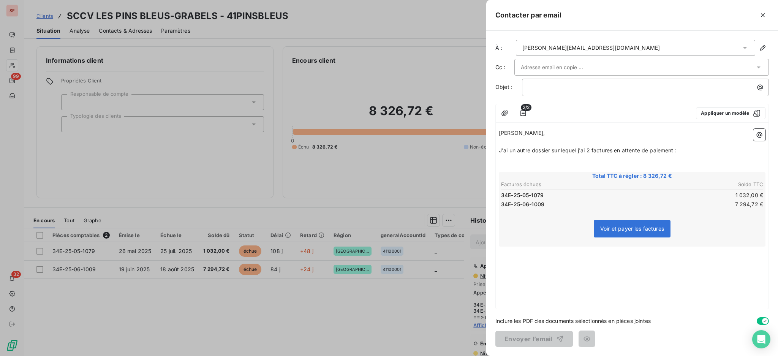
click at [523, 169] on p "﻿" at bounding box center [632, 168] width 267 height 9
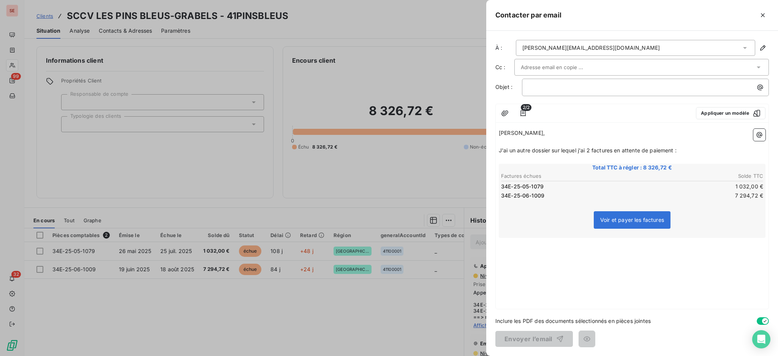
click at [503, 246] on div "[PERSON_NAME], ﻿ J'ai un autre dossier sur lequel j'ai 2 factures en attente de…" at bounding box center [632, 217] width 273 height 183
click at [526, 246] on div "[PERSON_NAME], ﻿ J'ai un autre dossier sur lequel j'ai 2 factures en attente de…" at bounding box center [632, 217] width 273 height 183
click at [529, 241] on p "﻿" at bounding box center [632, 242] width 267 height 9
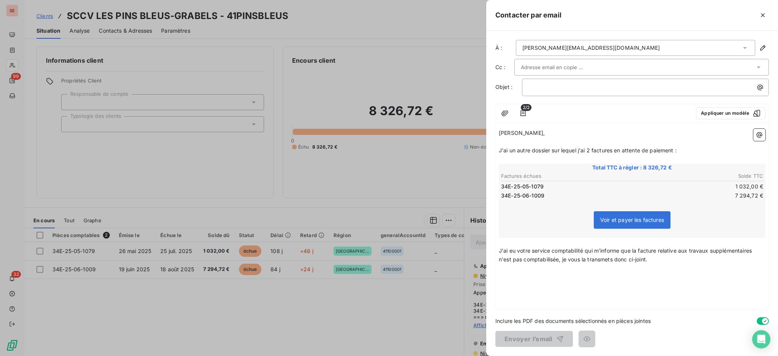
click at [497, 134] on div "[PERSON_NAME], ﻿ J'ai un autre dossier sur lequel j'ai 2 factures en attente de…" at bounding box center [632, 217] width 273 height 183
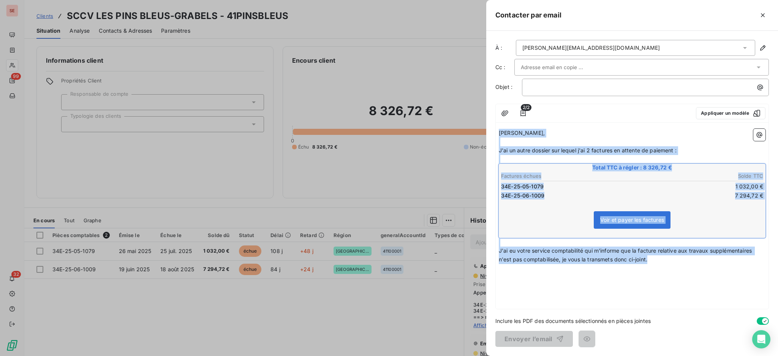
drag, startPoint x: 500, startPoint y: 132, endPoint x: 651, endPoint y: 261, distance: 198.6
click at [651, 261] on div "[PERSON_NAME], ﻿ J'ai un autre dossier sur lequel j'ai 2 factures en attente de…" at bounding box center [632, 196] width 267 height 135
copy div "[PERSON_NAME], ﻿ J'ai un autre dossier sur lequel j'ai 2 factures en attente de…"
click at [657, 261] on p "J'ai eu votre service comptabilité qui m'informe que la facture relative aux tr…" at bounding box center [632, 255] width 267 height 17
click at [659, 259] on p "J'ai eu votre service comptabilité qui m'informe que la facture relative aux tr…" at bounding box center [632, 255] width 267 height 17
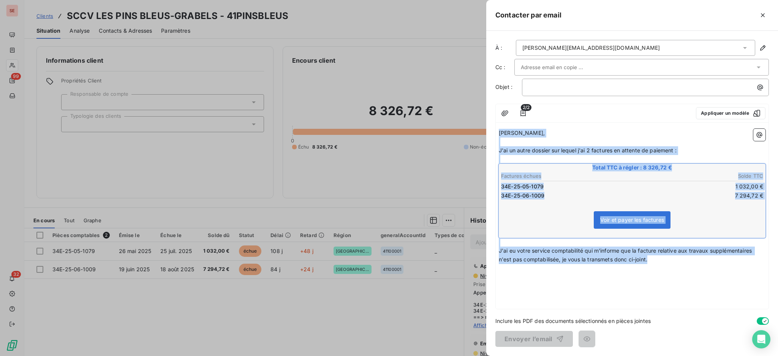
copy div "[PERSON_NAME], ﻿ J'ai un autre dossier sur lequel j'ai 2 factures en attente de…"
click at [659, 259] on p "J'ai eu votre service comptabilité qui m'informe que la facture relative aux tr…" at bounding box center [632, 255] width 267 height 17
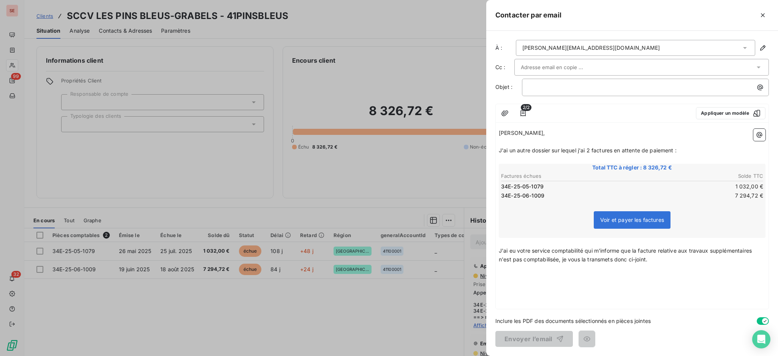
click at [655, 274] on div "[PERSON_NAME], ﻿ J'ai un autre dossier sur lequel j'ai 2 factures en attente de…" at bounding box center [632, 217] width 273 height 183
click at [659, 259] on p "J'ai eu votre service comptabilité qui m'informe que la facture relative aux tr…" at bounding box center [632, 255] width 267 height 17
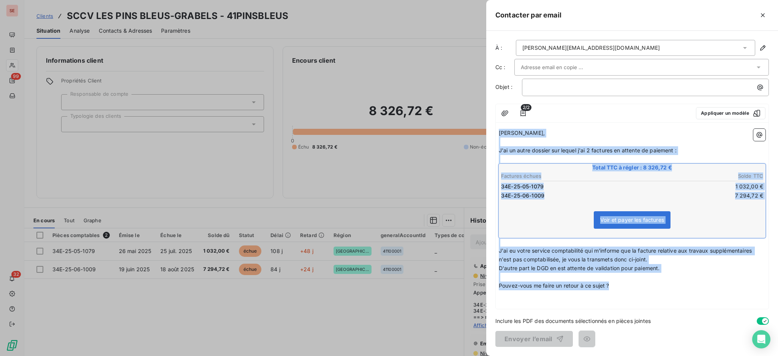
drag, startPoint x: 500, startPoint y: 132, endPoint x: 631, endPoint y: 282, distance: 199.2
click at [631, 282] on div "[PERSON_NAME], ﻿ J'ai un autre dossier sur lequel j'ai 2 factures en attente de…" at bounding box center [632, 209] width 267 height 161
copy div "[PERSON_NAME], ﻿ J'ai un autre dossier sur lequel j'ai 2 factures en attente de…"
click at [626, 284] on p "Pouvez-vous me faire un retour à ce sujet ?" at bounding box center [632, 285] width 267 height 9
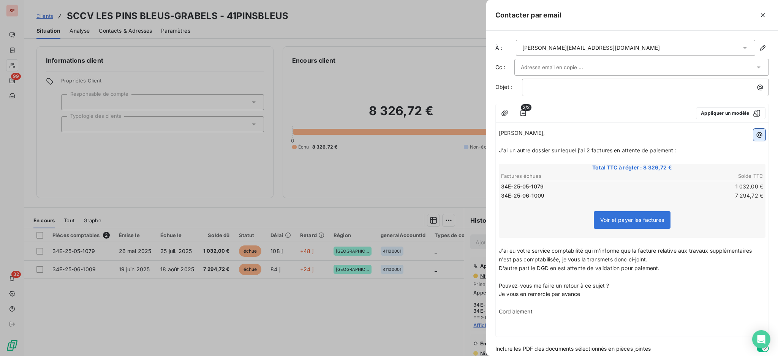
click at [755, 134] on icon "button" at bounding box center [759, 135] width 8 height 8
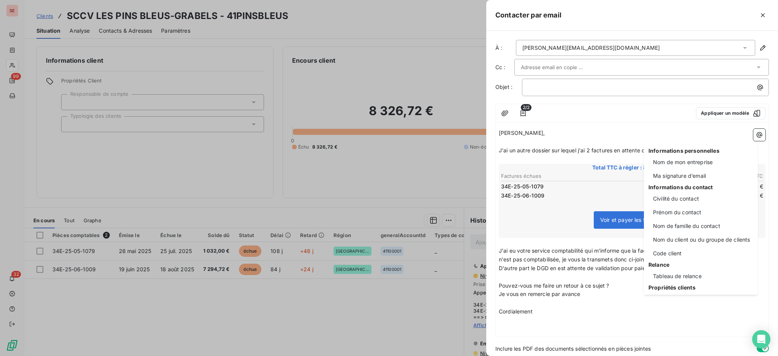
click at [685, 169] on div "Informations personnelles Nom de mon entreprise Ma signature d’email Informatio…" at bounding box center [701, 218] width 114 height 152
click at [681, 176] on div "Ma signature d’email" at bounding box center [700, 176] width 105 height 12
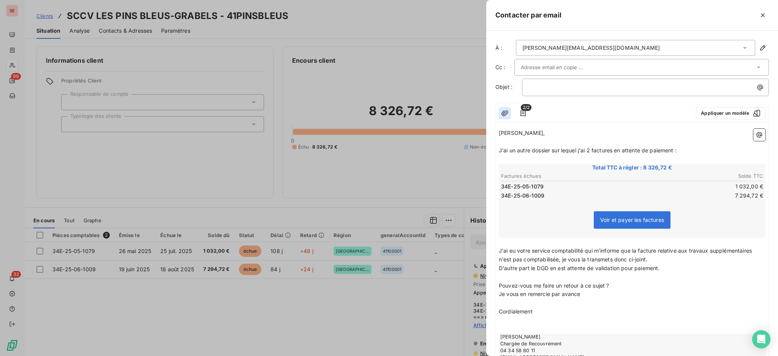
click at [505, 114] on icon "button" at bounding box center [504, 113] width 7 height 6
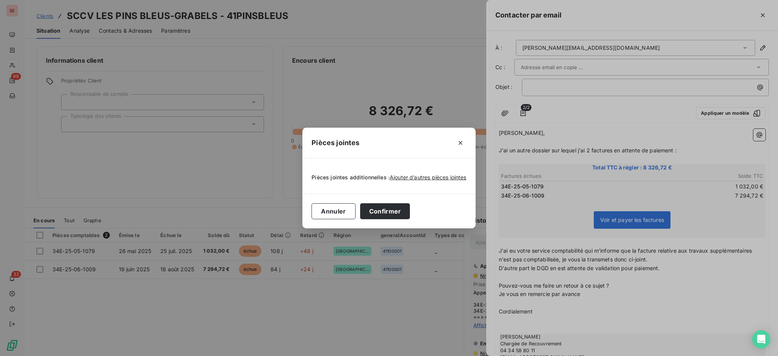
click at [444, 181] on div "Ajouter d’autres pièces jointes" at bounding box center [428, 178] width 77 height 8
click at [442, 175] on span "Ajouter d’autres pièces jointes" at bounding box center [428, 177] width 77 height 6
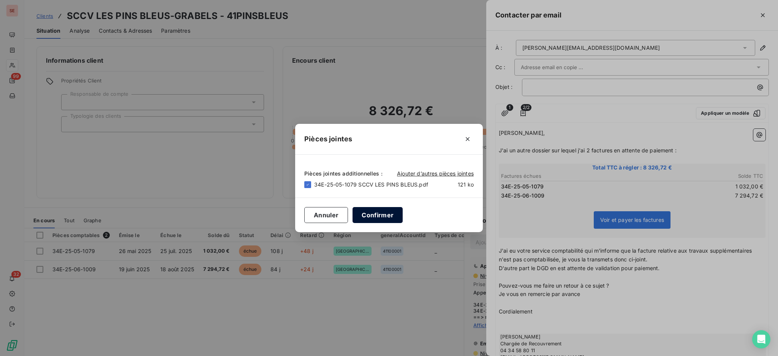
click at [372, 215] on button "Confirmer" at bounding box center [377, 215] width 50 height 16
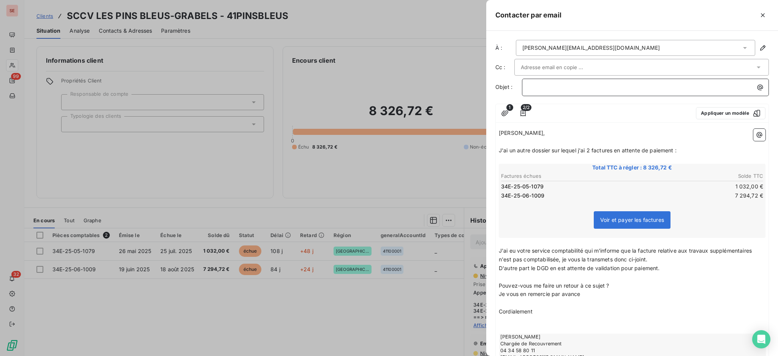
click at [527, 85] on div "﻿" at bounding box center [646, 86] width 242 height 10
click at [499, 256] on span "J'ai eu votre service comptabilité qui m'informe que la facture relative aux tr…" at bounding box center [626, 254] width 254 height 15
click at [550, 265] on span "D'autre part le DGD en est attente de validation pour paiement." at bounding box center [579, 268] width 161 height 6
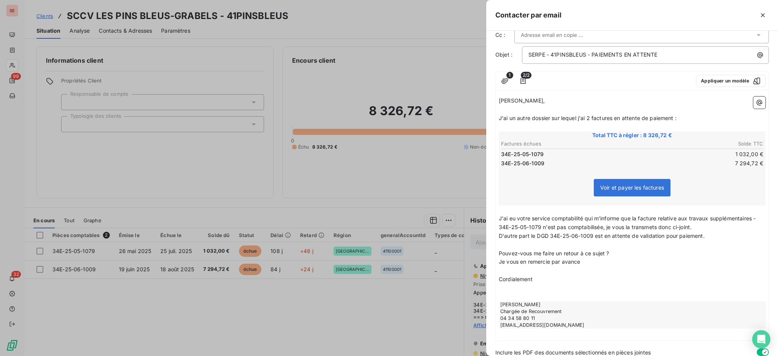
scroll to position [62, 0]
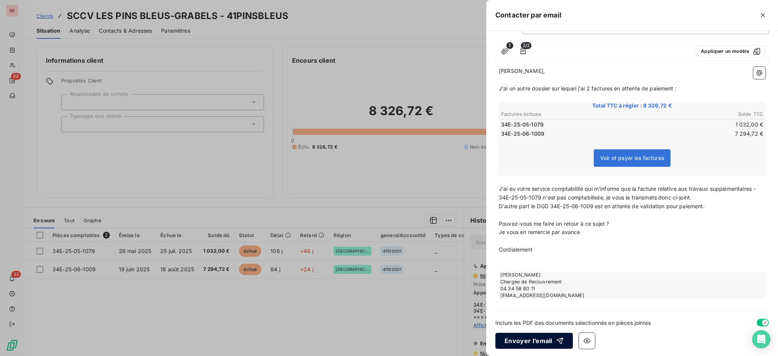
click at [524, 340] on button "Envoyer l’email" at bounding box center [533, 341] width 77 height 16
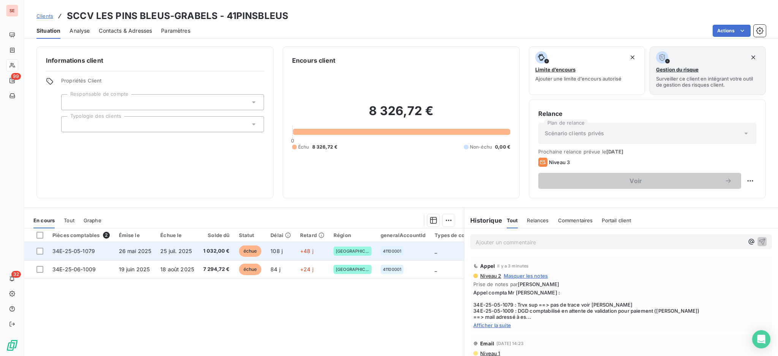
click at [161, 252] on span "25 juil. 2025" at bounding box center [176, 251] width 32 height 6
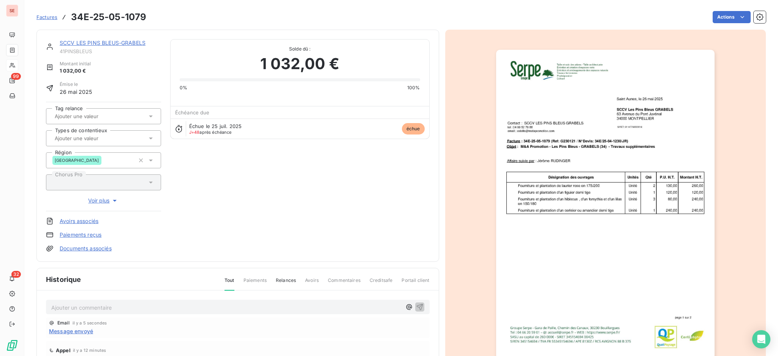
click at [177, 303] on p "Ajouter un commentaire ﻿" at bounding box center [226, 307] width 350 height 9
drag, startPoint x: 177, startPoint y: 302, endPoint x: 25, endPoint y: 306, distance: 151.6
click at [25, 306] on section "Factures 34E-25-05-1079 Actions SCCV LES PINS BLEUS-GRABELS 41PINSBLEUS Montant…" at bounding box center [401, 178] width 754 height 356
copy span "11/09 MAIL à [PERSON_NAME]"
click at [416, 304] on icon "button" at bounding box center [420, 307] width 8 height 8
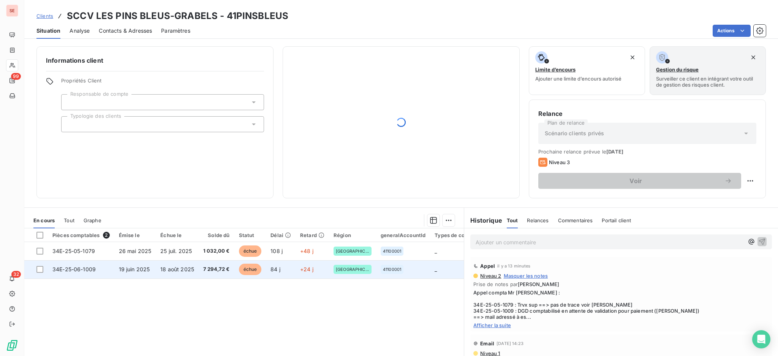
click at [220, 272] on span "7 294,72 €" at bounding box center [216, 269] width 27 height 8
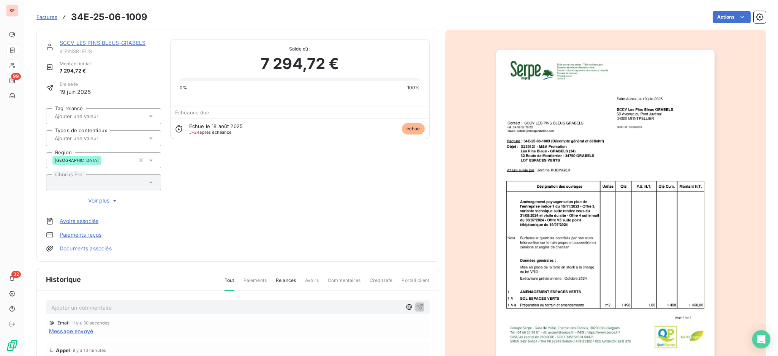
click at [113, 309] on p "Ajouter un commentaire ﻿" at bounding box center [226, 307] width 350 height 9
click at [416, 303] on icon "button" at bounding box center [420, 307] width 8 height 8
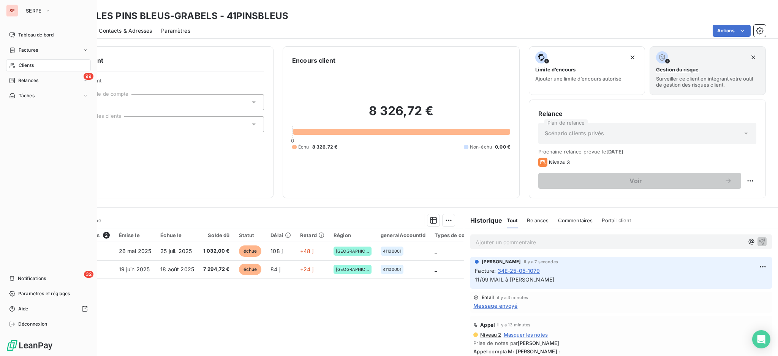
click at [24, 64] on span "Clients" at bounding box center [26, 65] width 15 height 7
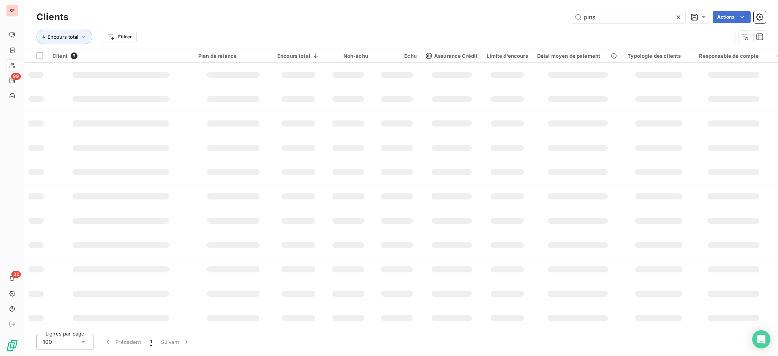
drag, startPoint x: 616, startPoint y: 19, endPoint x: 515, endPoint y: 4, distance: 101.7
click at [515, 4] on div "Clients pins Actions Encours total Filtrer" at bounding box center [401, 24] width 754 height 49
type input "CAMPUS"
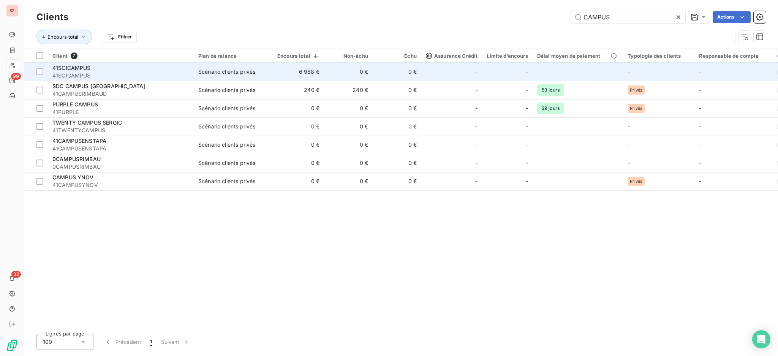
click at [155, 72] on span "41SCICAMPUS" at bounding box center [120, 76] width 137 height 8
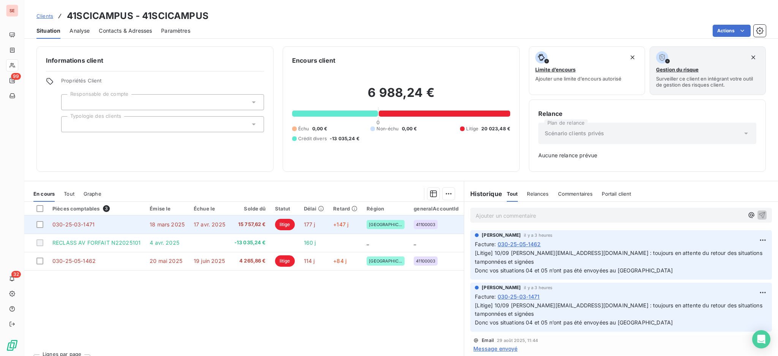
click at [70, 224] on span "030-25-03-1471" at bounding box center [73, 224] width 42 height 6
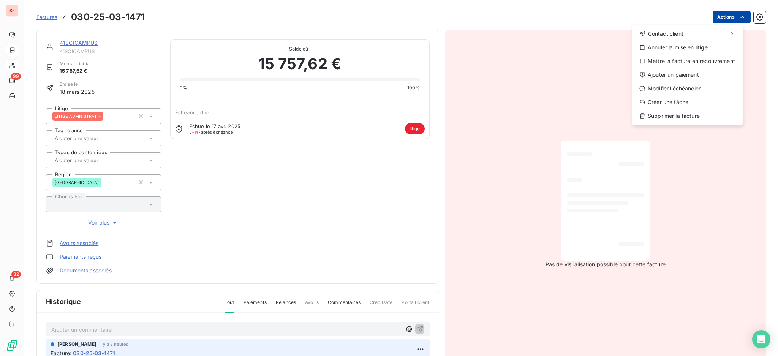
click at [724, 15] on html "SE 99 32 Factures [PHONE_NUMBER] Actions Contact client Annuler la mise en liti…" at bounding box center [389, 178] width 778 height 356
click at [684, 46] on div "Annuler la mise en litige" at bounding box center [687, 47] width 105 height 12
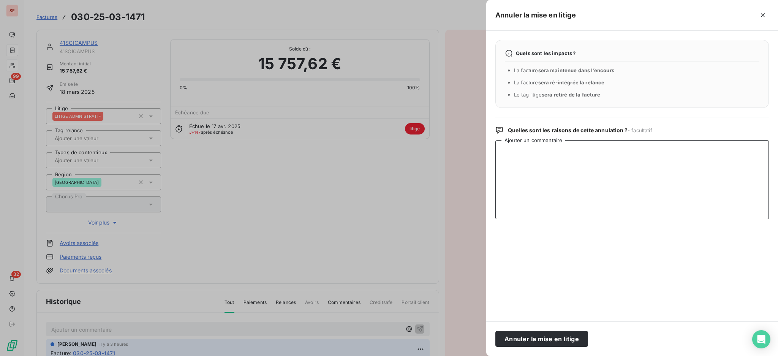
click at [587, 162] on textarea "Ajouter un commentaire" at bounding box center [631, 179] width 273 height 79
type textarea "s"
drag, startPoint x: 671, startPoint y: 155, endPoint x: 503, endPoint y: 155, distance: 167.9
click at [503, 155] on textarea "V [PERSON_NAME] : les situations ont été retournées signées le 12/06" at bounding box center [631, 179] width 273 height 79
click at [615, 166] on textarea "V [PERSON_NAME] : les situations ont été retournées signées le 12/06" at bounding box center [631, 179] width 273 height 79
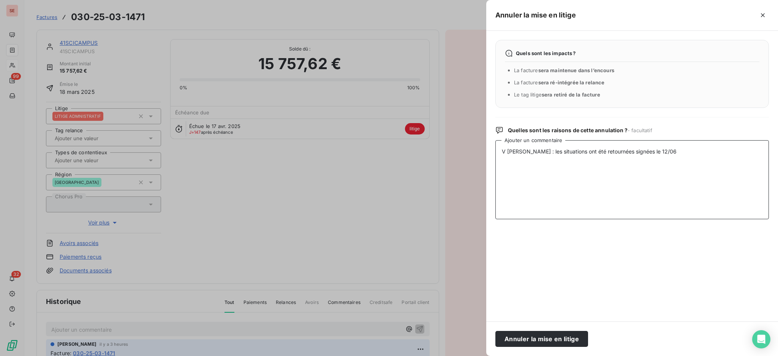
click at [679, 150] on textarea "V [PERSON_NAME] : les situations ont été retournées signées le 12/06" at bounding box center [631, 179] width 273 height 79
click at [582, 157] on textarea "V Sander : les situations ont été retournées signées le 12/06 ==> Mail réponse à" at bounding box center [631, 179] width 273 height 79
drag, startPoint x: 624, startPoint y: 162, endPoint x: 491, endPoint y: 151, distance: 134.1
click at [491, 151] on div "Quels sont les impacts ? La facture sera maintenue dans l’encours La facture se…" at bounding box center [632, 176] width 292 height 291
type textarea "V Sander : les situations ont été retournées signées le 12/06 ==> Mail réponse …"
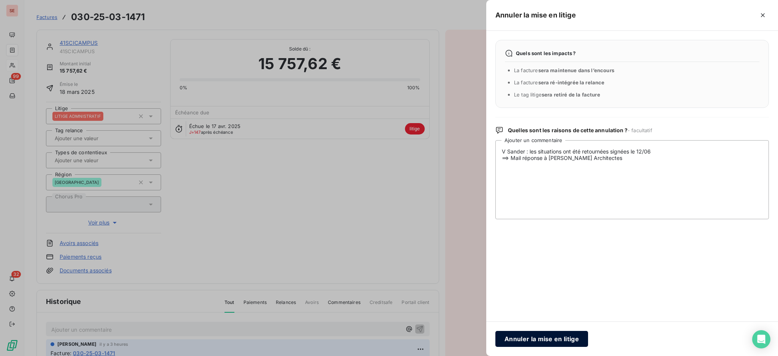
click at [545, 339] on button "Annuler la mise en litige" at bounding box center [541, 339] width 93 height 16
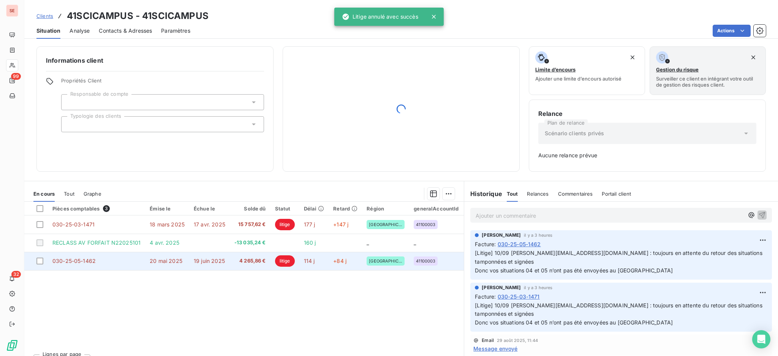
click at [240, 262] on span "4 265,86 €" at bounding box center [250, 261] width 32 height 8
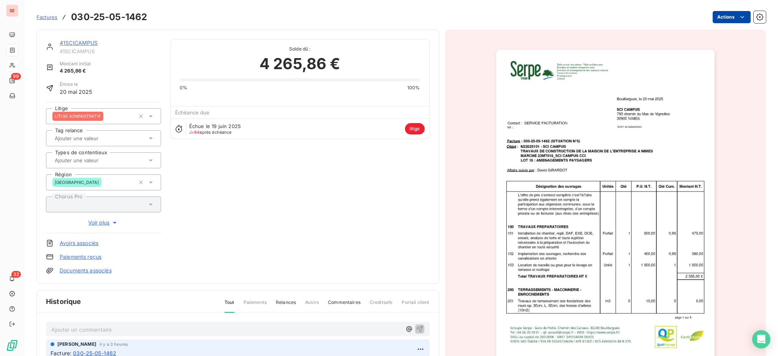
click at [717, 16] on html "SE 99 32 Factures 030-25-05-1462 Actions 41SCICAMPUS 41SCICAMPUS Montant initia…" at bounding box center [389, 178] width 778 height 356
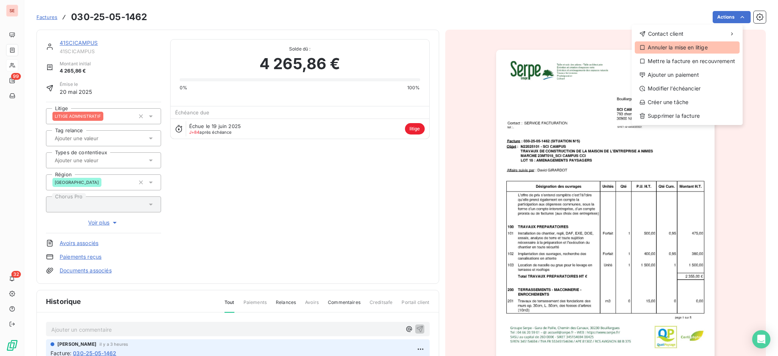
click at [691, 47] on div "Annuler la mise en litige" at bounding box center [687, 47] width 105 height 12
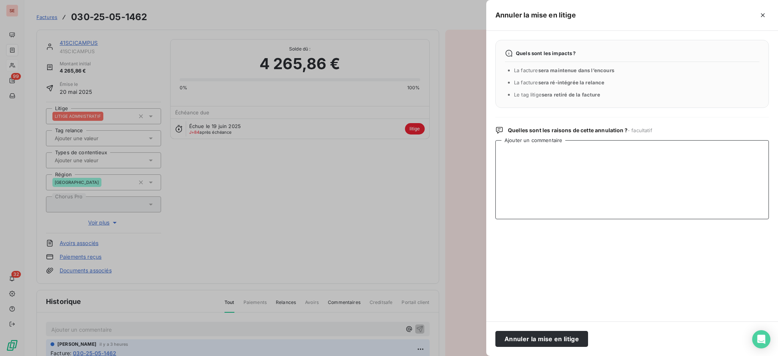
click at [583, 157] on textarea "Ajouter un commentaire" at bounding box center [631, 179] width 273 height 79
paste textarea "V Sander : les situations ont été retournées signées le 12/06 ==> Mail réponse …"
type textarea "V Sander : les situations ont été retournées signées le 12/06 ==> Mail réponse …"
click at [558, 343] on button "Annuler la mise en litige" at bounding box center [541, 339] width 93 height 16
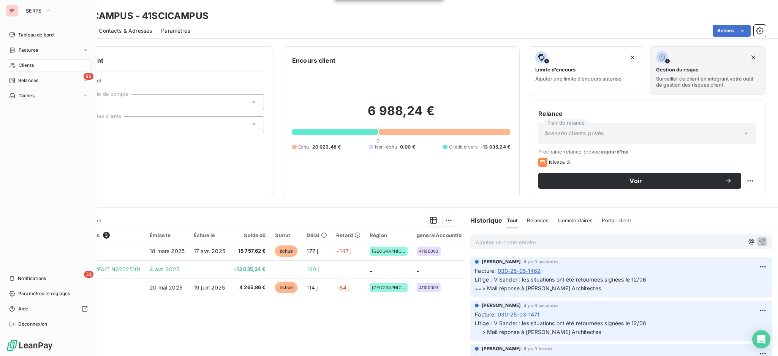
click at [35, 66] on div "Clients" at bounding box center [48, 65] width 85 height 12
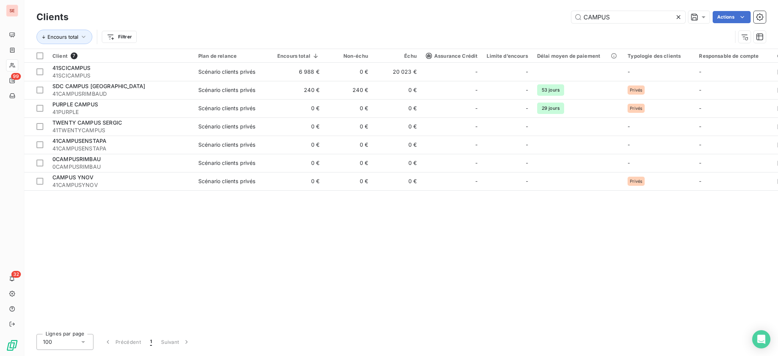
drag, startPoint x: 635, startPoint y: 20, endPoint x: 566, endPoint y: 6, distance: 70.5
click at [569, 8] on div "Clients CAMPUS Actions Encours total Filtrer" at bounding box center [401, 24] width 754 height 49
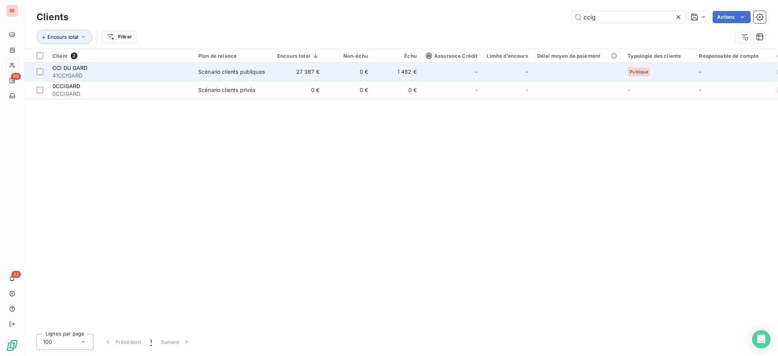
type input "ccig"
click at [220, 73] on div "Scénario clients publiques" at bounding box center [231, 72] width 66 height 8
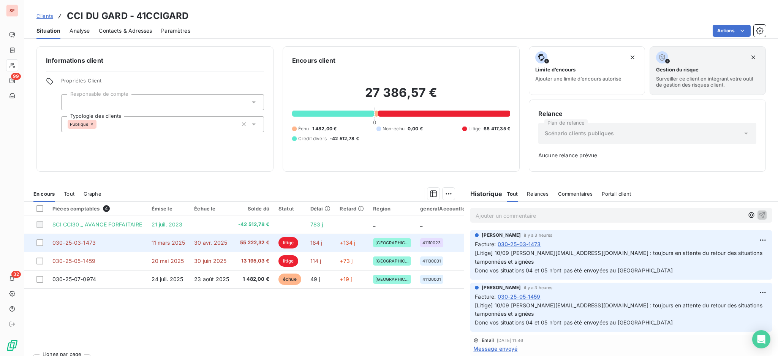
click at [220, 250] on td "30 avr. 2025" at bounding box center [212, 243] width 44 height 18
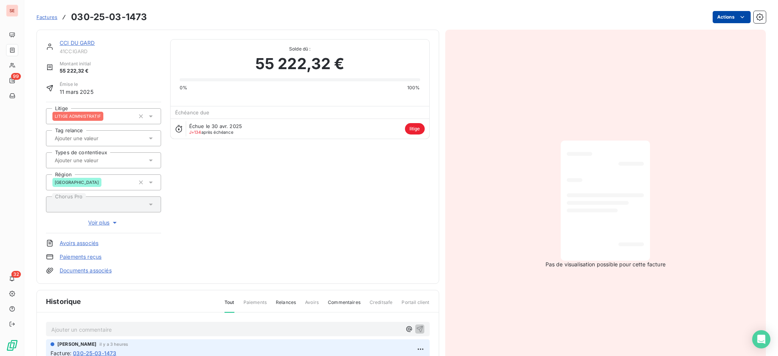
click at [723, 17] on html "SE 99 32 Factures 030-25-03-1473 Actions CCI DU GARD 41CCIGARD Montant initial …" at bounding box center [389, 178] width 778 height 356
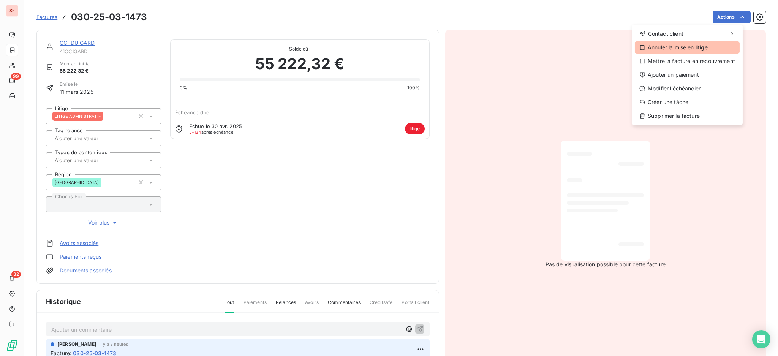
click at [710, 48] on div "Annuler la mise en litige" at bounding box center [687, 47] width 105 height 12
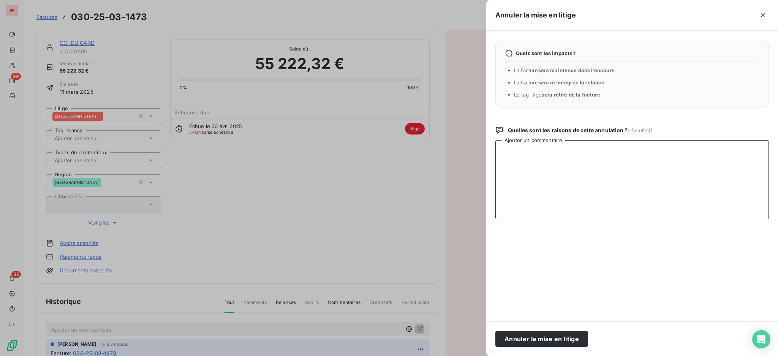
click at [638, 143] on textarea "Ajouter un commentaire" at bounding box center [631, 179] width 273 height 79
paste textarea "V Sander : les situations ont été retournées signées le 12/06 ==> Mail réponse …"
type textarea "V Sander : les situations ont été retournées signées le 12/06 ==> Mail réponse …"
click at [540, 342] on button "Annuler la mise en litige" at bounding box center [541, 339] width 93 height 16
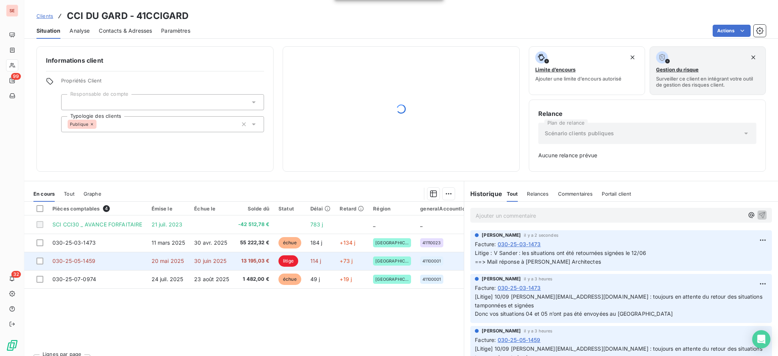
click at [231, 265] on td "30 juin 2025" at bounding box center [212, 261] width 44 height 18
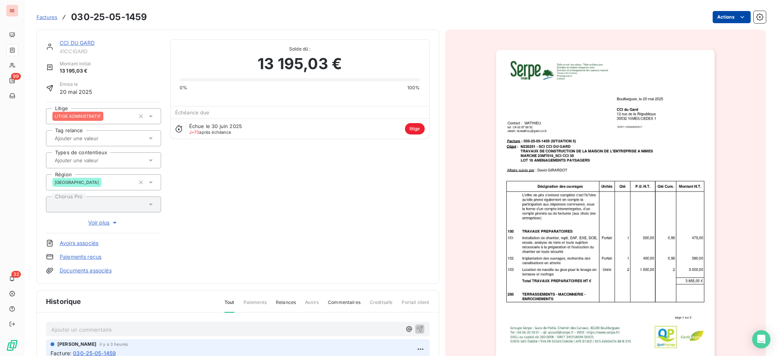
click at [728, 14] on html "SE 99 32 Factures 030-25-05-1459 Actions CCI DU GARD 41CCIGARD Montant initial …" at bounding box center [389, 178] width 778 height 356
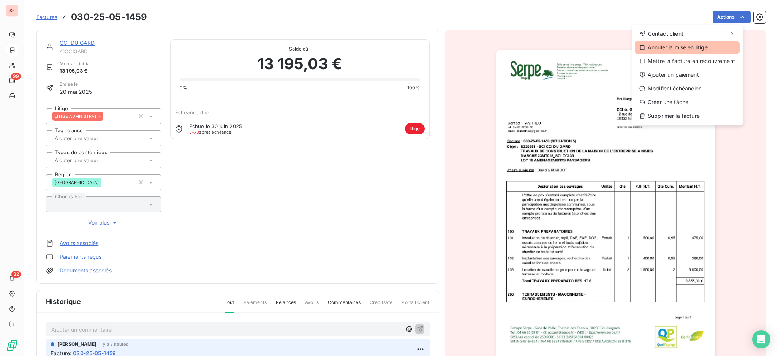
click at [713, 49] on div "Annuler la mise en litige" at bounding box center [687, 47] width 105 height 12
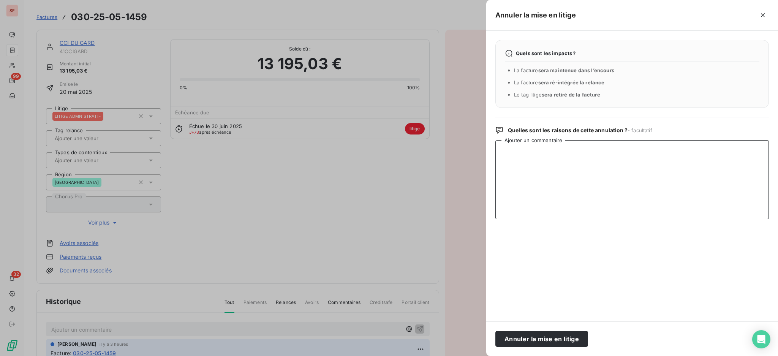
click at [664, 159] on textarea "Ajouter un commentaire" at bounding box center [631, 179] width 273 height 79
paste textarea "V Sander : les situations ont été retournées signées le 12/06 ==> Mail réponse …"
type textarea "V Sander : les situations ont été retournées signées le 12/06 ==> Mail réponse …"
click at [558, 340] on button "Annuler la mise en litige" at bounding box center [541, 339] width 93 height 16
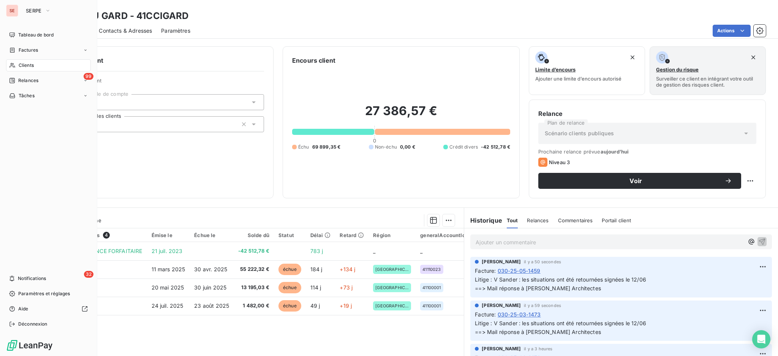
click at [21, 63] on span "Clients" at bounding box center [26, 65] width 15 height 7
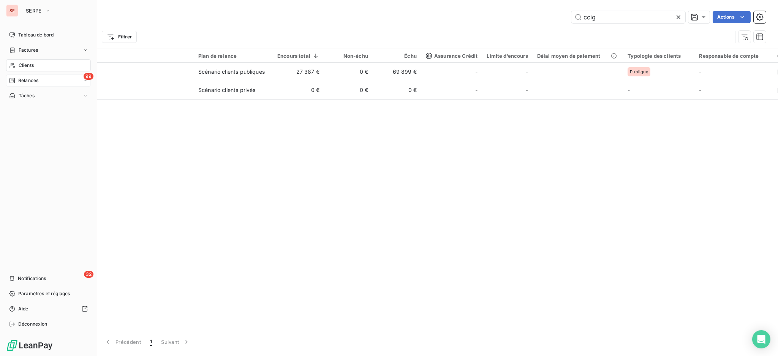
click at [26, 78] on span "Relances" at bounding box center [28, 80] width 20 height 7
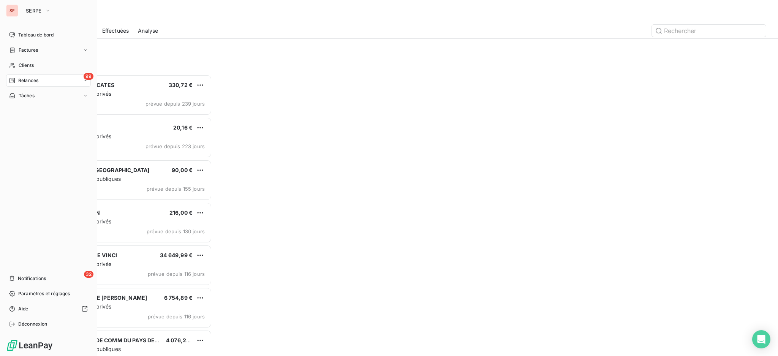
scroll to position [274, 168]
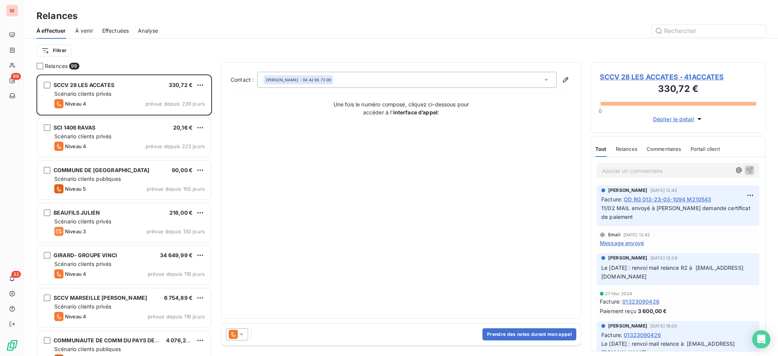
click at [122, 27] on span "Effectuées" at bounding box center [115, 31] width 27 height 8
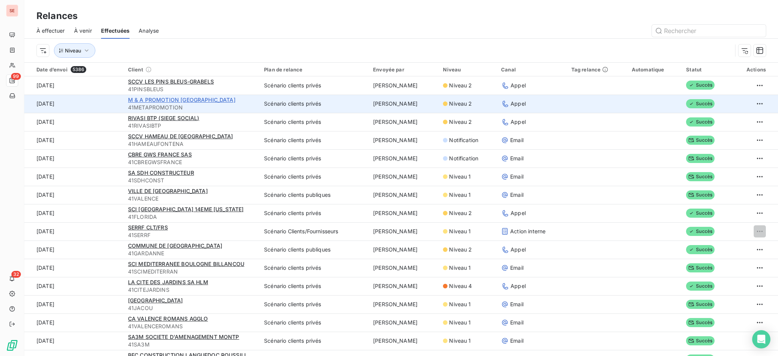
click at [173, 96] on span "M & A PROMOTION [GEOGRAPHIC_DATA]" at bounding box center [181, 99] width 107 height 6
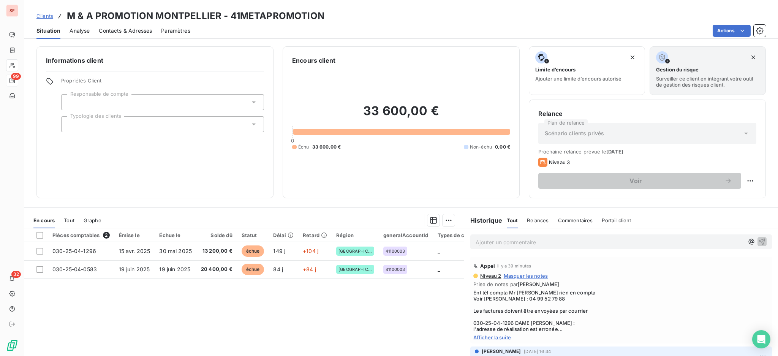
click at [490, 337] on span "Afficher la suite" at bounding box center [620, 337] width 295 height 6
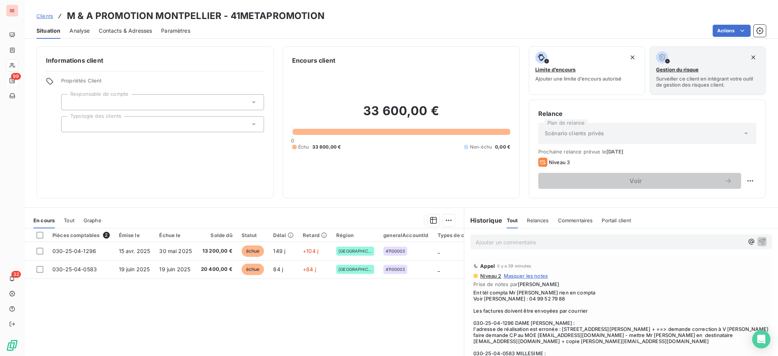
scroll to position [51, 0]
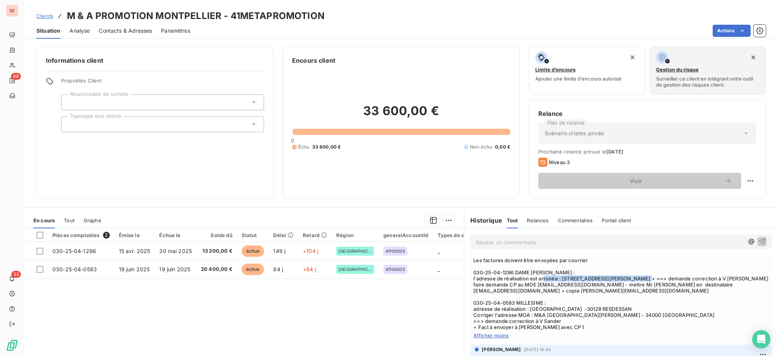
drag, startPoint x: 556, startPoint y: 277, endPoint x: 657, endPoint y: 281, distance: 101.1
click at [657, 281] on span "Ent tél compta Mr [PERSON_NAME] rien en compta Voir [PERSON_NAME] : 04 99 52 79…" at bounding box center [620, 284] width 295 height 91
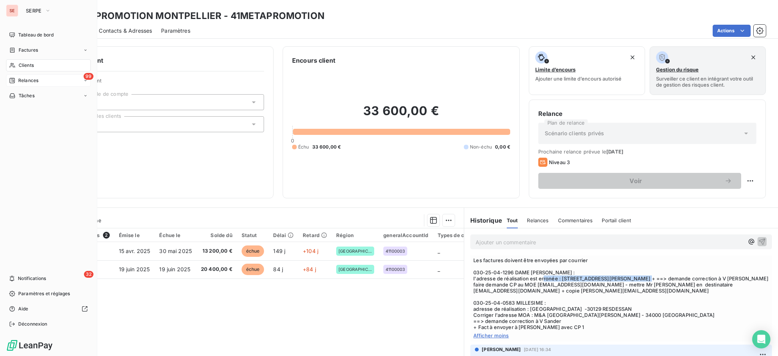
click at [26, 77] on span "Relances" at bounding box center [28, 80] width 20 height 7
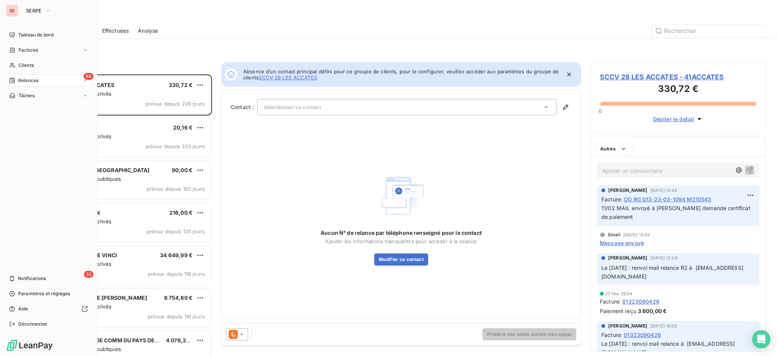
scroll to position [274, 168]
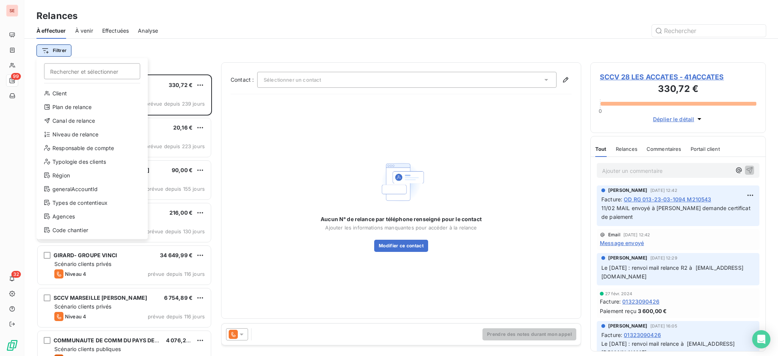
click at [55, 47] on html "SE 99 32 Relances À effectuer À venir Effectuées Analyse Filtrer Rechercher et …" at bounding box center [389, 178] width 778 height 356
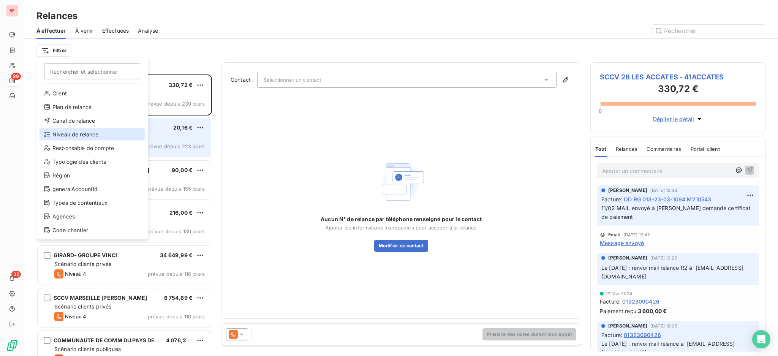
click at [92, 132] on div "Niveau de relance" at bounding box center [92, 134] width 105 height 12
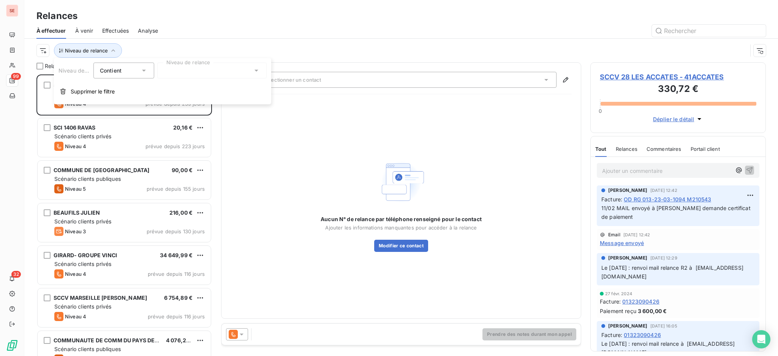
scroll to position [8, 8]
click at [255, 69] on icon at bounding box center [257, 71] width 8 height 8
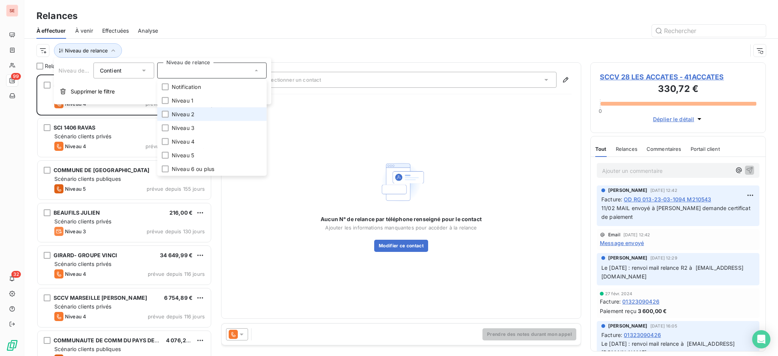
click at [181, 114] on span "Niveau 2" at bounding box center [183, 115] width 23 height 8
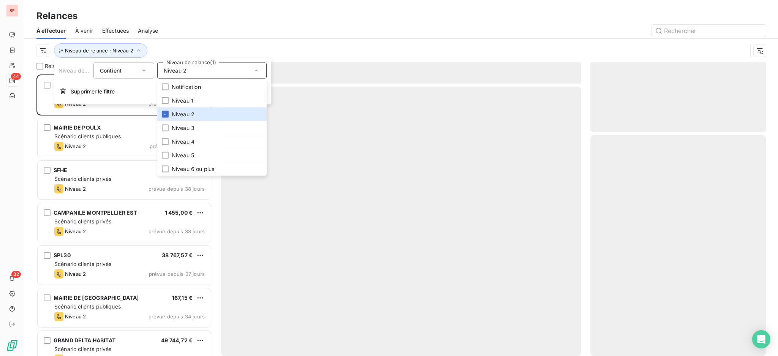
scroll to position [274, 168]
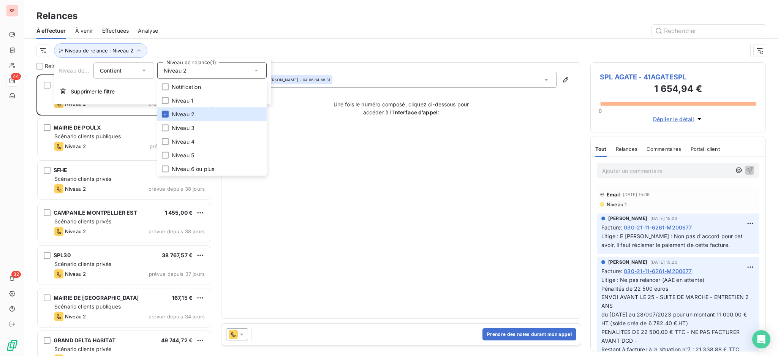
click at [171, 21] on div "Relances" at bounding box center [401, 16] width 754 height 14
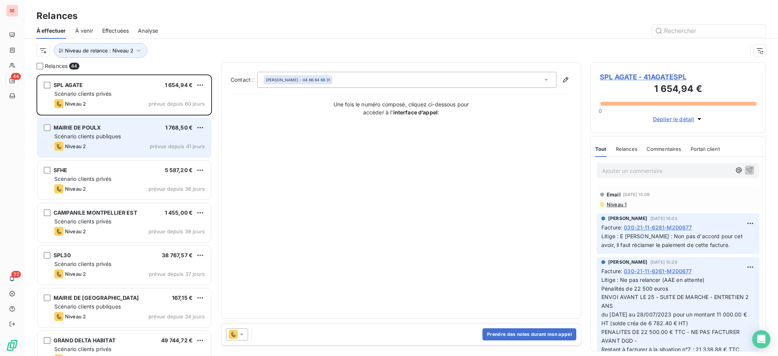
click at [105, 129] on div "MAIRIE DE POULX 1 768,50 €" at bounding box center [129, 127] width 150 height 7
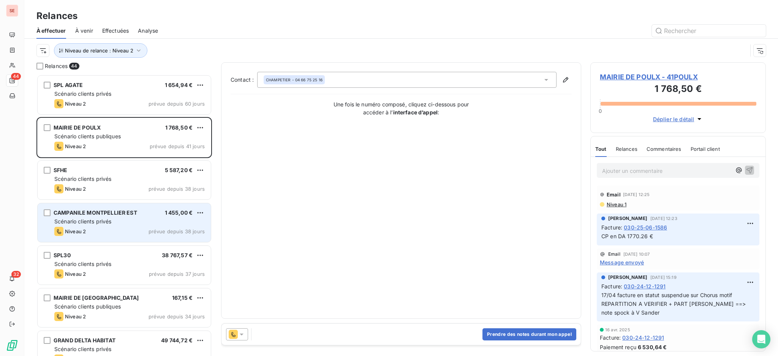
click at [92, 227] on div "Niveau 2 prévue depuis 38 jours" at bounding box center [129, 231] width 150 height 9
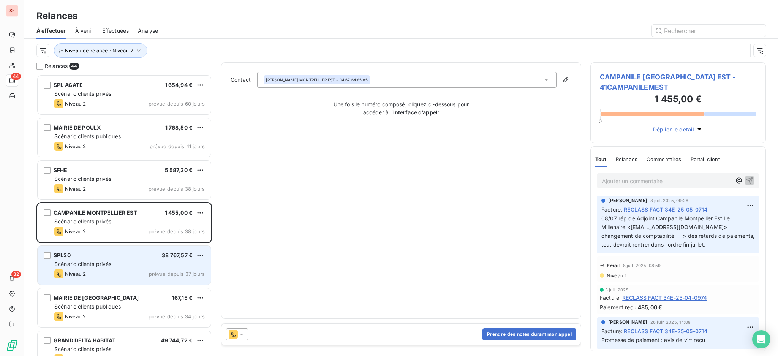
click at [88, 263] on span "Scénario clients privés" at bounding box center [82, 264] width 57 height 6
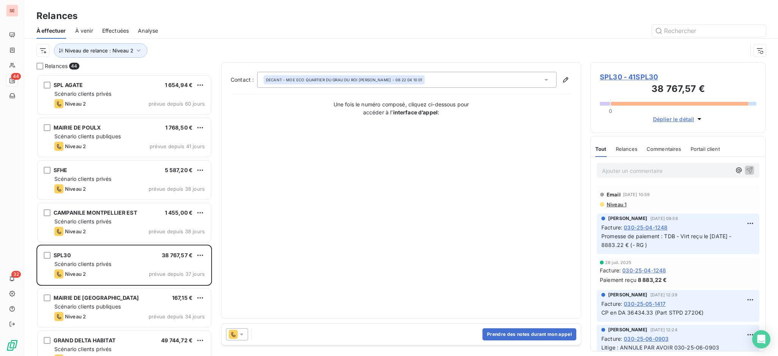
click at [634, 72] on span "SPL30 - 41SPL30" at bounding box center [678, 77] width 156 height 10
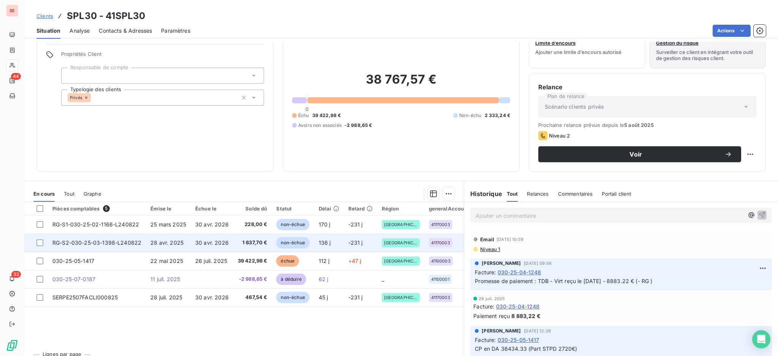
scroll to position [41, 0]
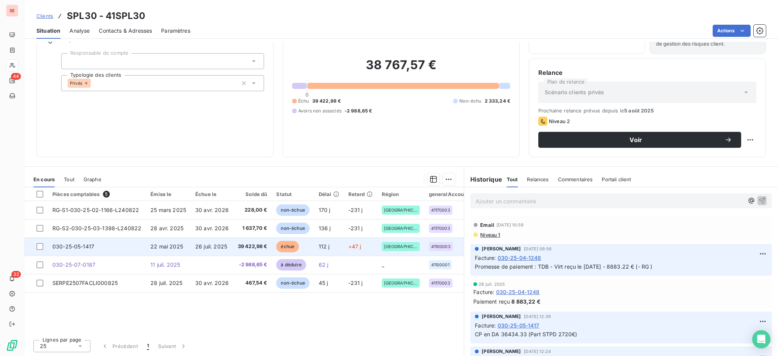
click at [114, 253] on td "030-25-05-1417" at bounding box center [97, 246] width 98 height 18
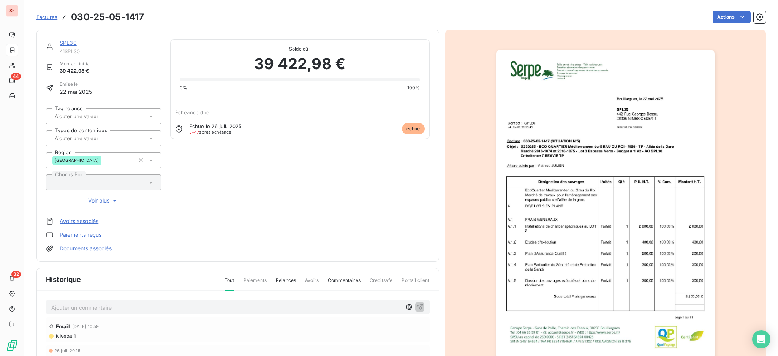
click at [60, 336] on span "Niveau 1" at bounding box center [65, 336] width 21 height 6
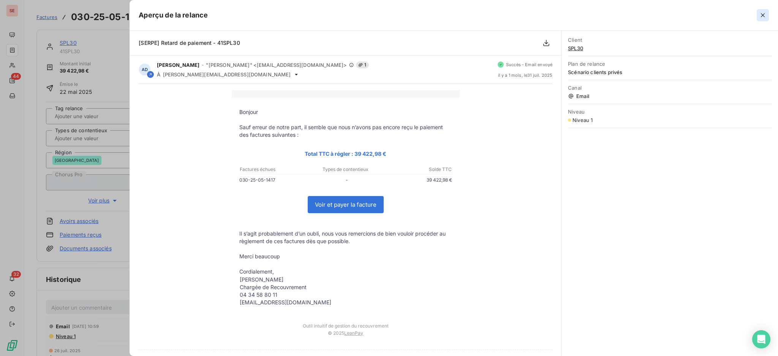
click at [765, 13] on icon "button" at bounding box center [763, 15] width 8 height 8
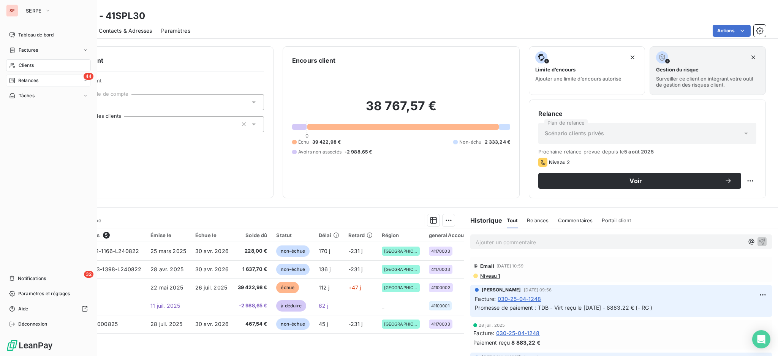
click at [25, 76] on div "44 Relances" at bounding box center [48, 80] width 85 height 12
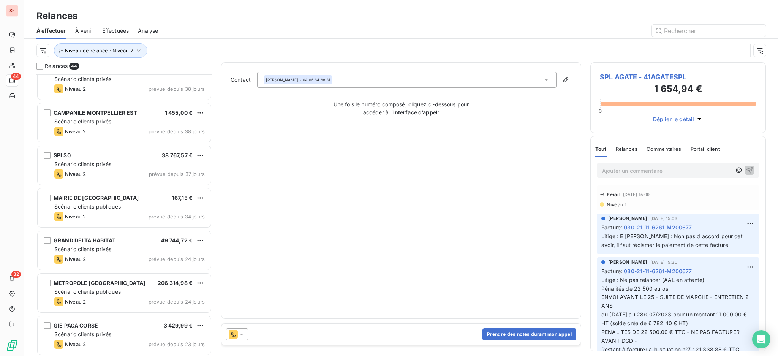
scroll to position [101, 0]
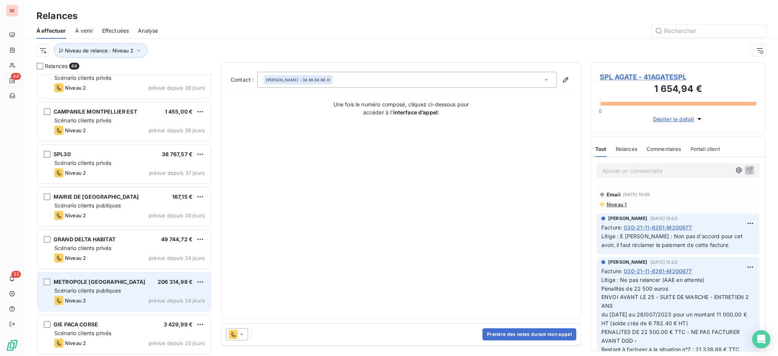
click at [136, 287] on div "Scénario clients publiques" at bounding box center [129, 291] width 150 height 8
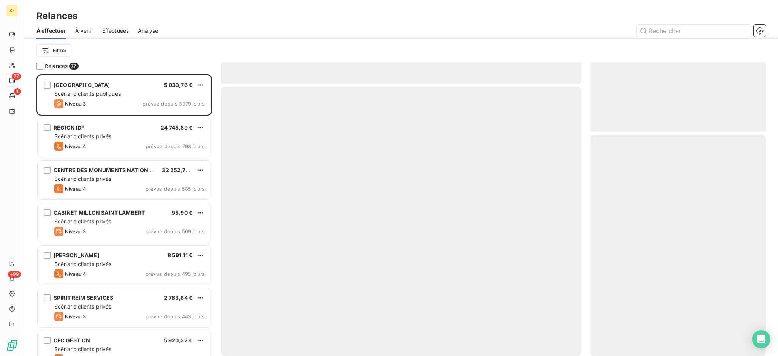
scroll to position [274, 168]
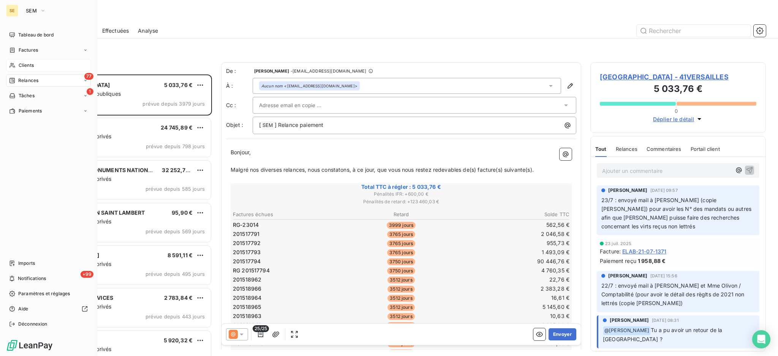
click at [21, 62] on span "Clients" at bounding box center [26, 65] width 15 height 7
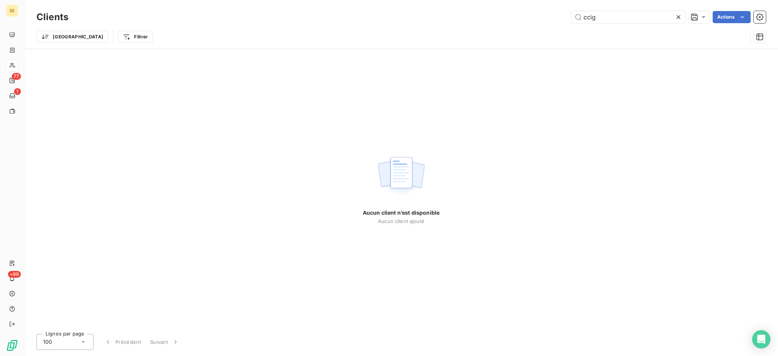
drag, startPoint x: 556, startPoint y: 15, endPoint x: 531, endPoint y: 14, distance: 25.5
click at [532, 14] on div "ccig Actions" at bounding box center [421, 17] width 688 height 12
type input "vestia"
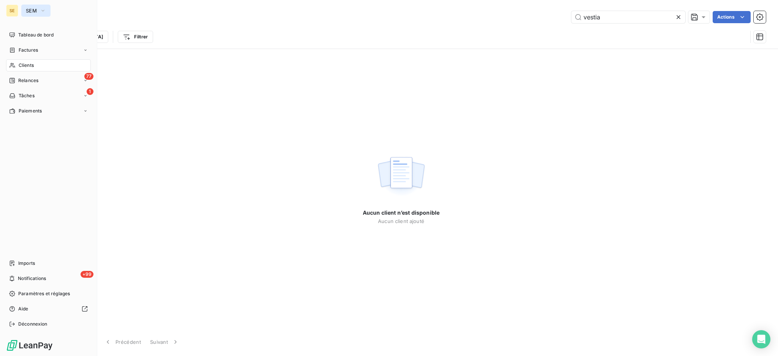
click at [24, 9] on button "SEM" at bounding box center [35, 11] width 29 height 12
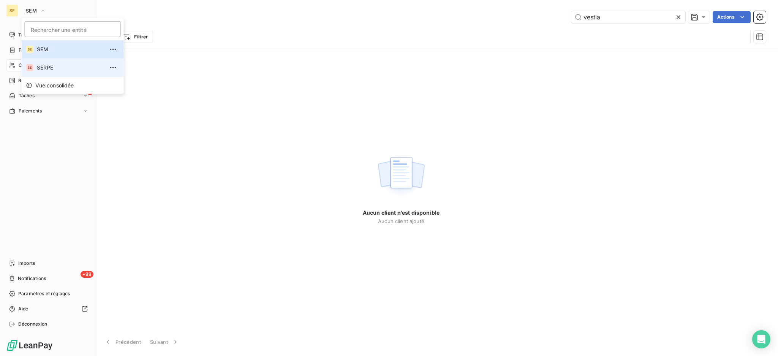
click at [37, 67] on span "SERPE" at bounding box center [70, 68] width 67 height 8
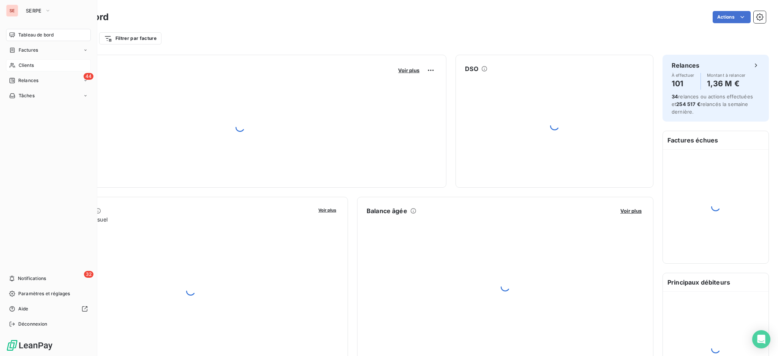
click at [25, 66] on span "Clients" at bounding box center [26, 65] width 15 height 7
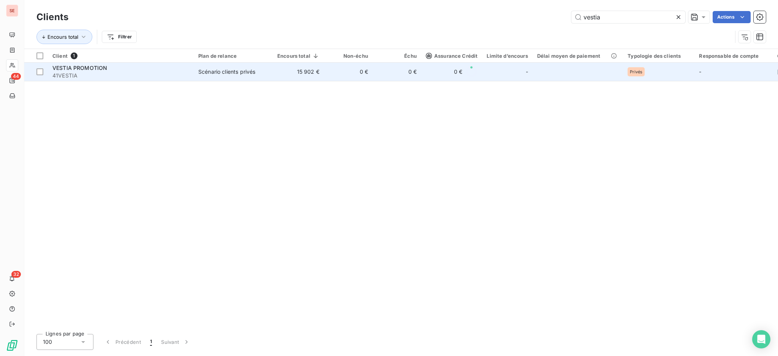
click at [136, 81] on td "VESTIA PROMOTION 41VESTIA" at bounding box center [121, 72] width 146 height 18
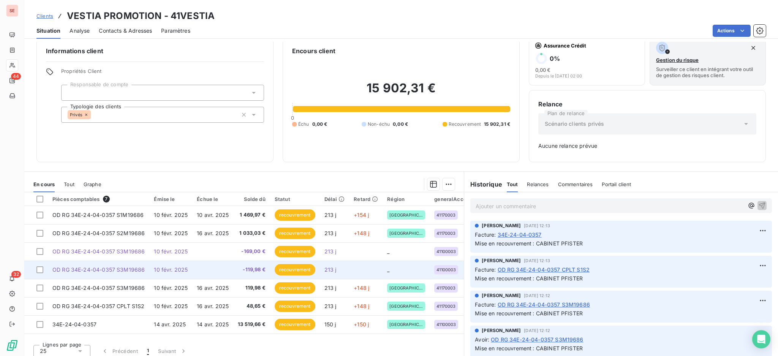
scroll to position [14, 0]
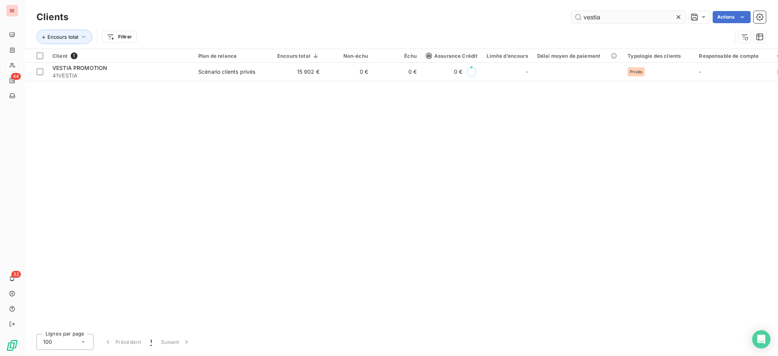
click at [679, 17] on icon at bounding box center [679, 17] width 8 height 8
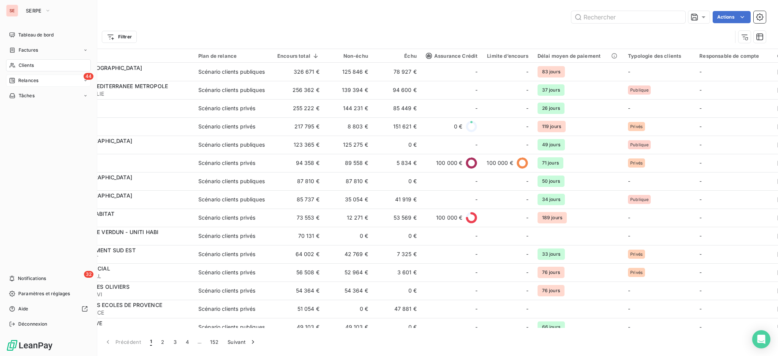
click at [37, 78] on span "Relances" at bounding box center [28, 80] width 20 height 7
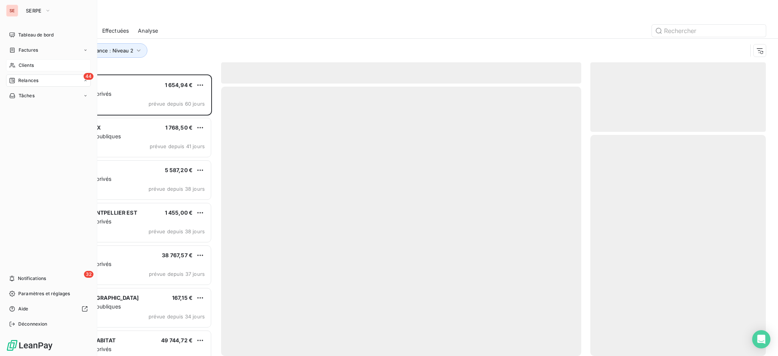
scroll to position [274, 168]
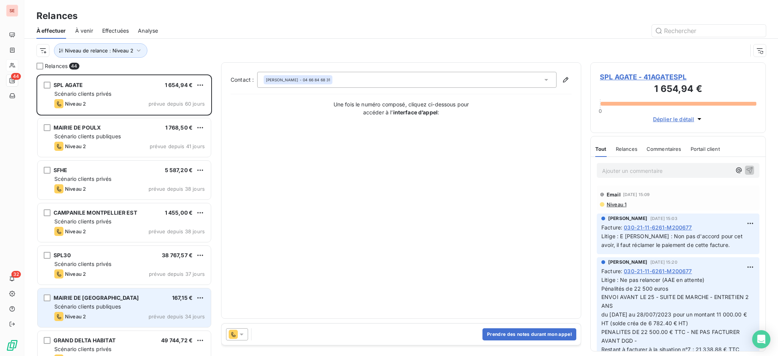
click at [108, 306] on span "Scénario clients publiques" at bounding box center [87, 306] width 66 height 6
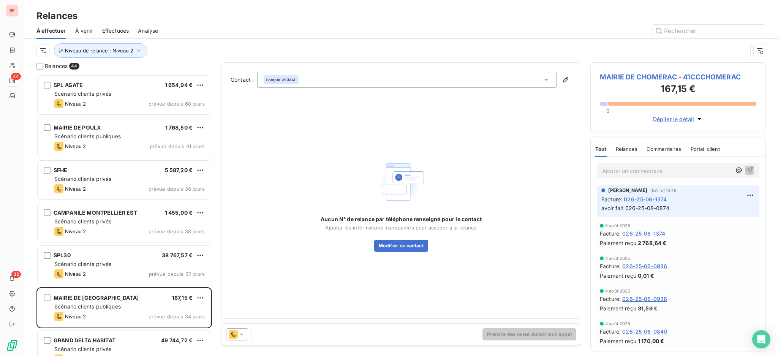
click at [664, 75] on span "MAIRIE DE CHOMERAC - 41CCCHOMERAC" at bounding box center [678, 77] width 156 height 10
